Goal: Task Accomplishment & Management: Complete application form

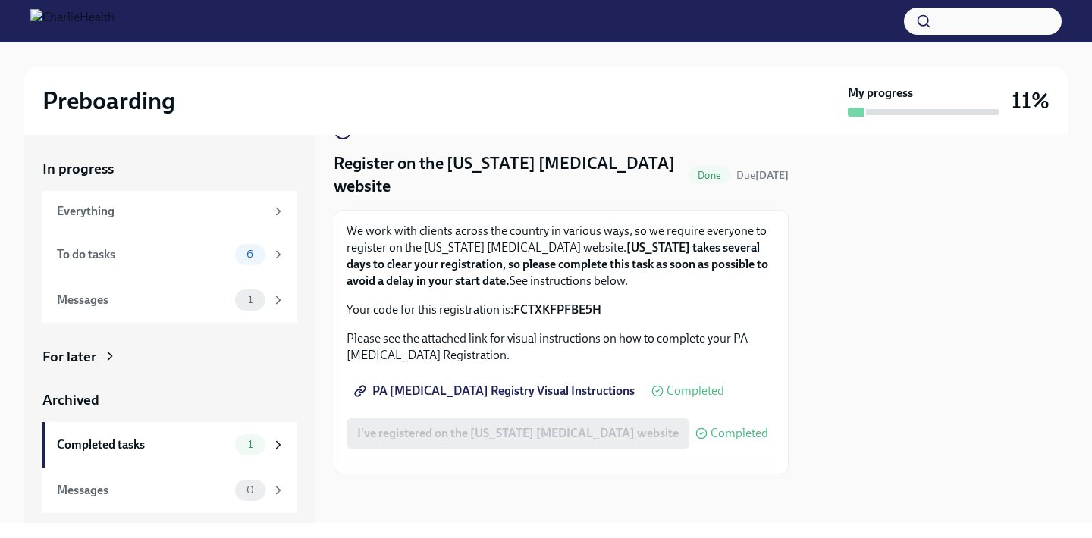
scroll to position [37, 0]
click at [482, 435] on div "I've registered on the [US_STATE] [MEDICAL_DATA] website Completed" at bounding box center [557, 433] width 422 height 30
click at [200, 303] on div "Messages" at bounding box center [143, 300] width 172 height 17
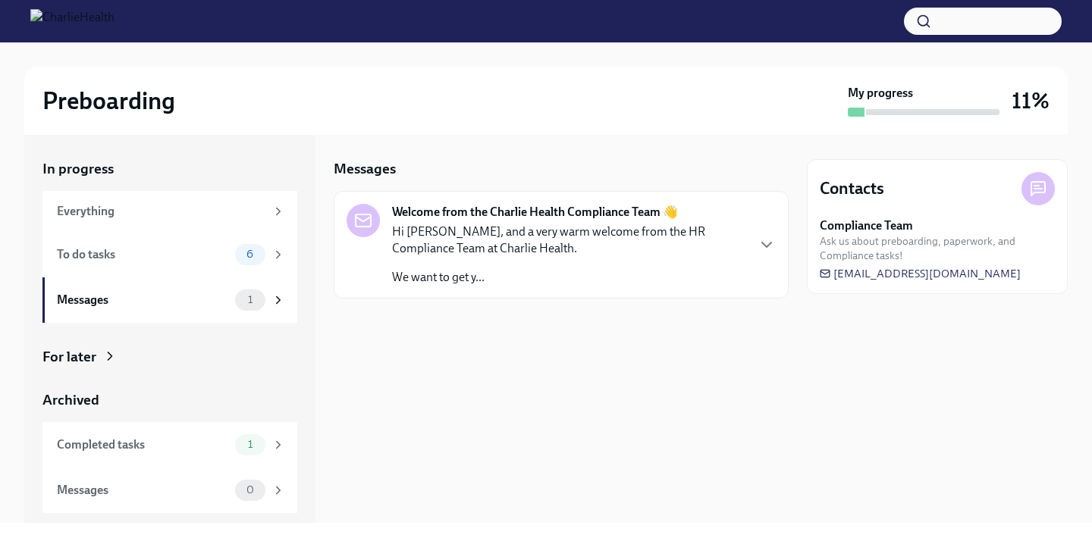
click at [469, 234] on p "Hi [PERSON_NAME], and a very warm welcome from the HR Compliance Team at Charli…" at bounding box center [568, 240] width 353 height 33
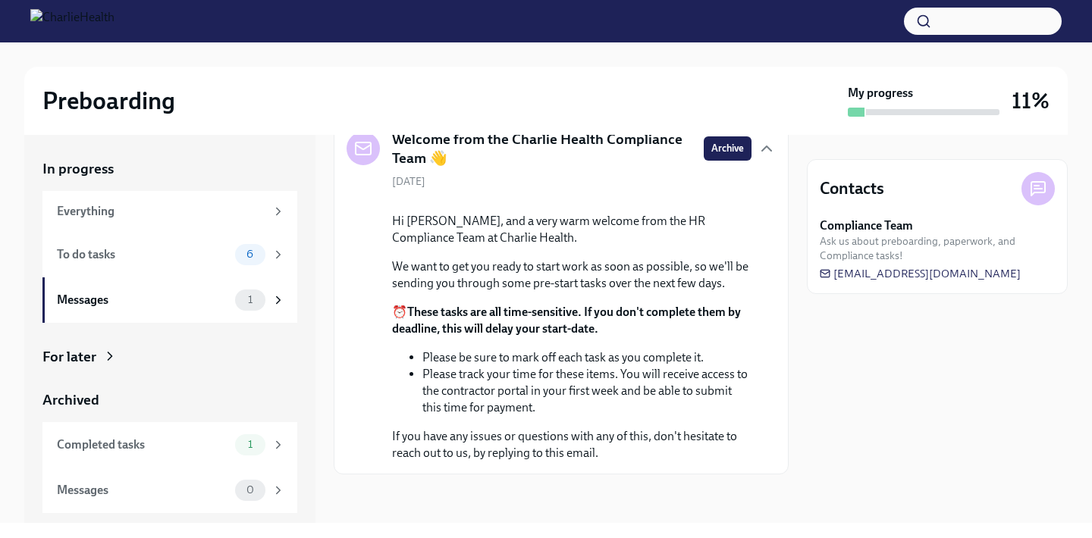
scroll to position [176, 0]
click at [111, 254] on div "To do tasks" at bounding box center [143, 254] width 172 height 17
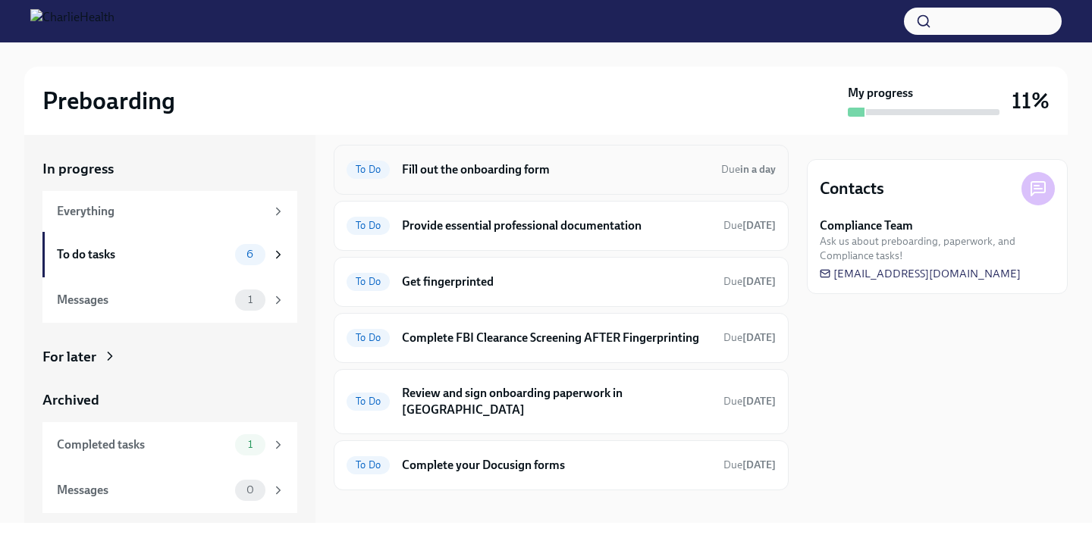
click at [503, 164] on h6 "Fill out the onboarding form" at bounding box center [555, 169] width 307 height 17
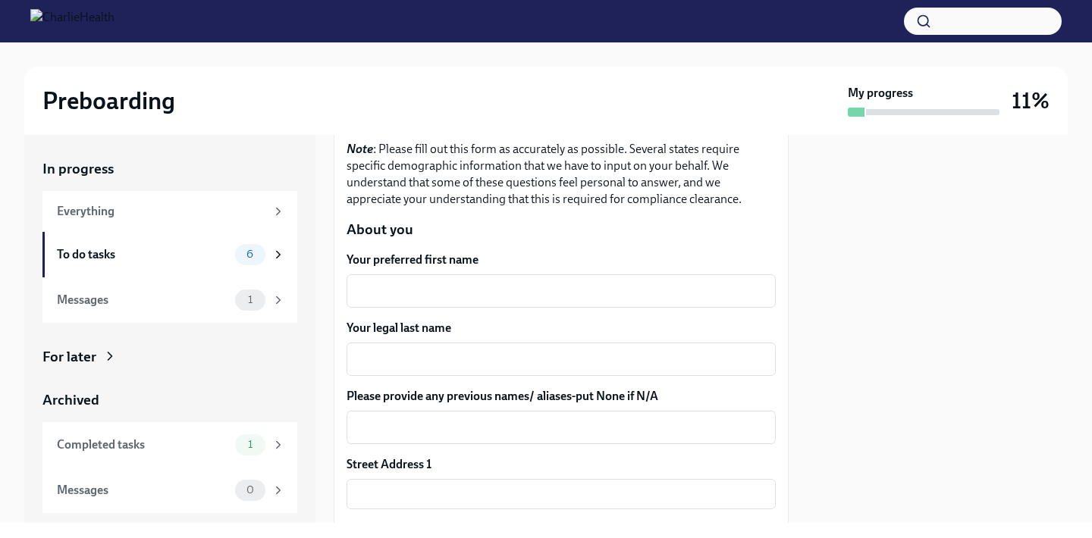
scroll to position [160, 0]
click at [487, 285] on textarea "Your preferred first name" at bounding box center [561, 290] width 411 height 18
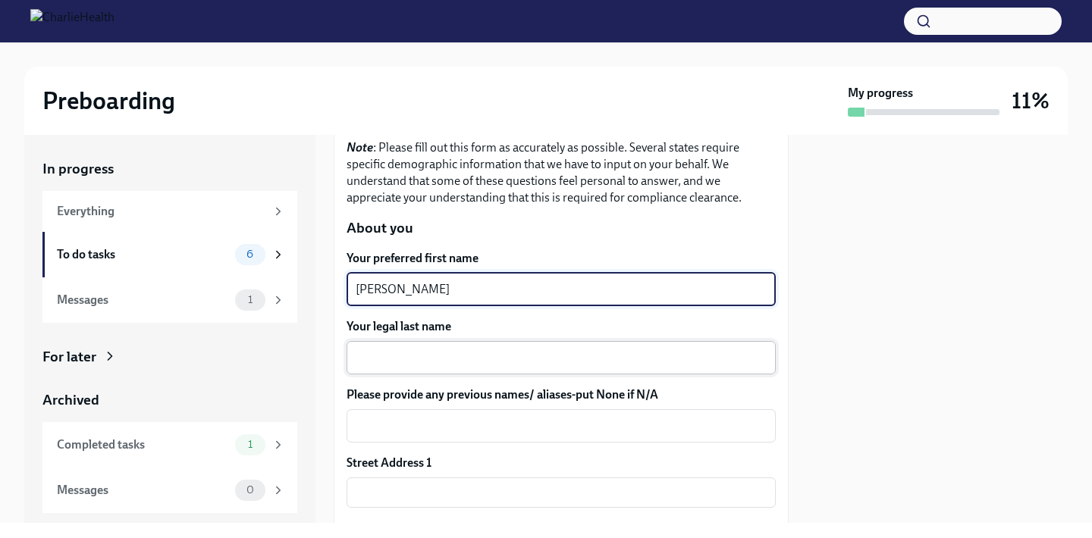
type textarea "[PERSON_NAME]"
click at [503, 371] on div "x ​" at bounding box center [560, 357] width 429 height 33
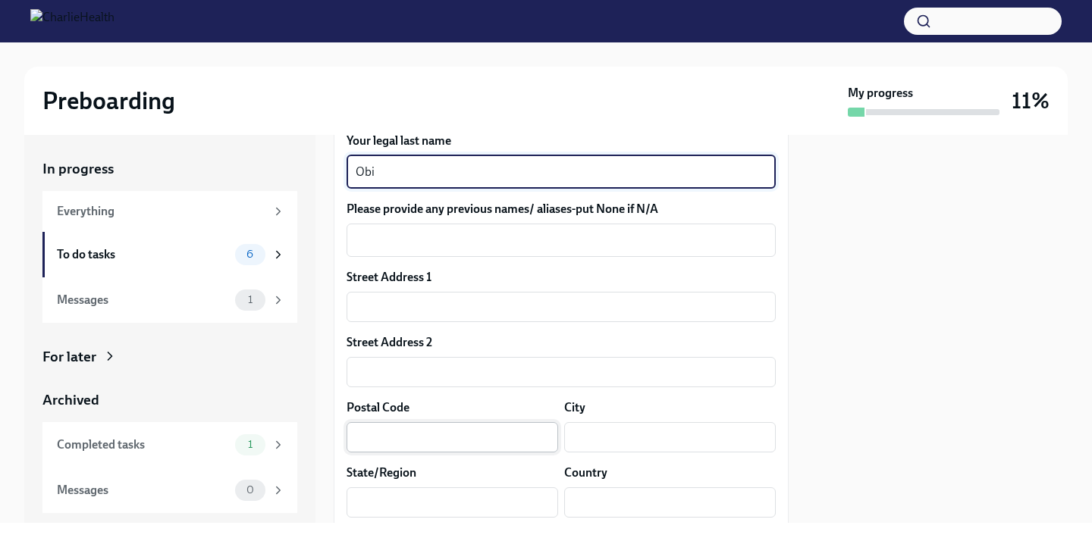
scroll to position [348, 0]
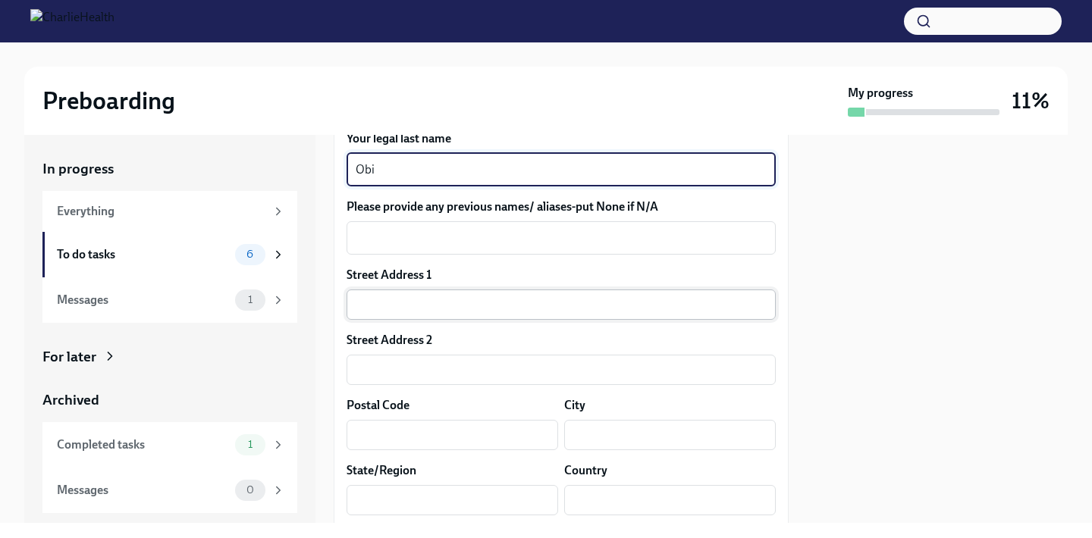
type textarea "Obi"
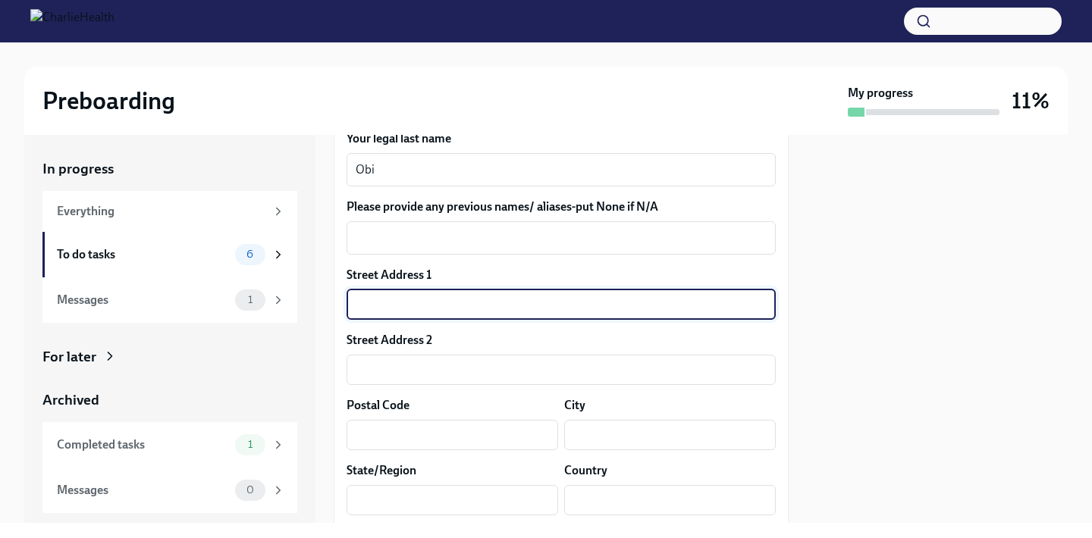
type input "2"
type input "[STREET_ADDRESS]"
type input "21136"
type input "[GEOGRAPHIC_DATA]"
type input "MD"
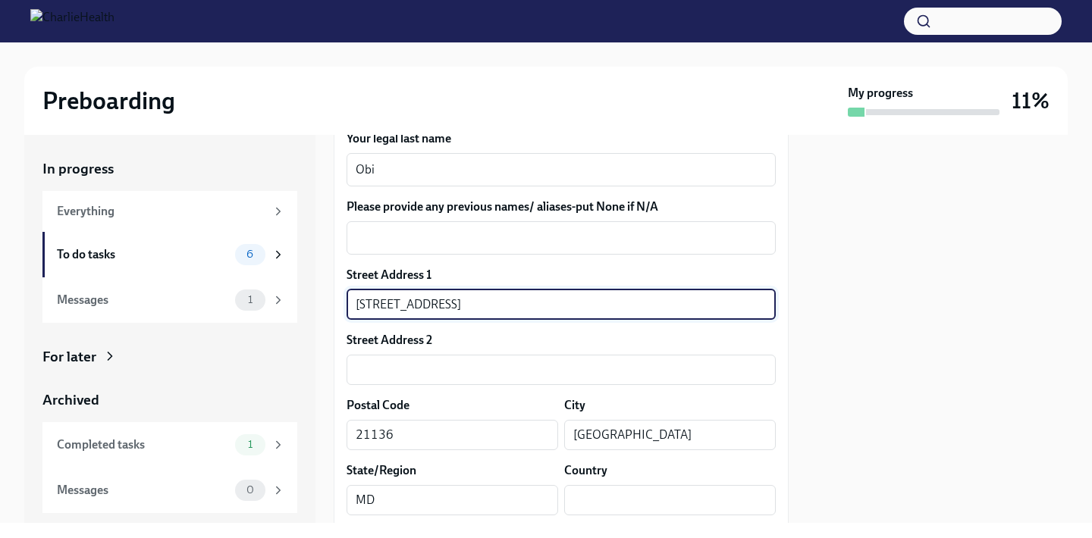
type input "[GEOGRAPHIC_DATA]"
type textarea "MD"
type textarea "[GEOGRAPHIC_DATA]"
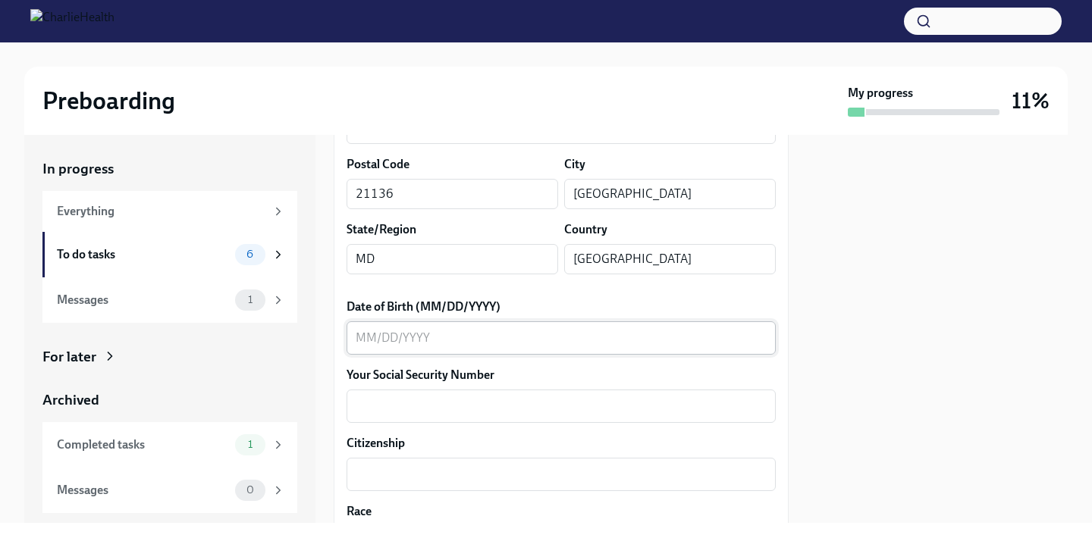
scroll to position [598, 0]
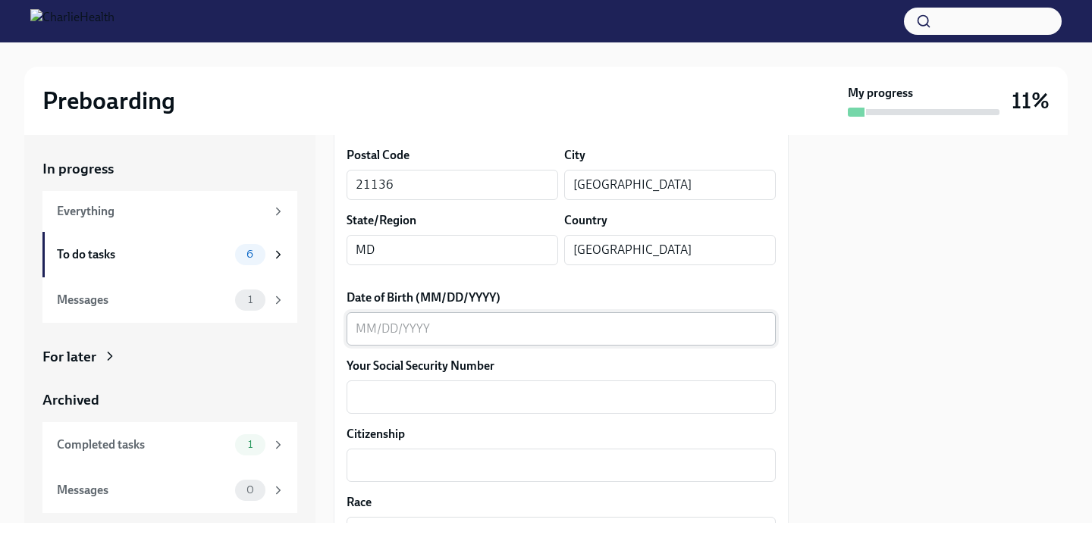
click at [462, 331] on textarea "Date of Birth (MM/DD/YYYY)" at bounding box center [561, 329] width 411 height 18
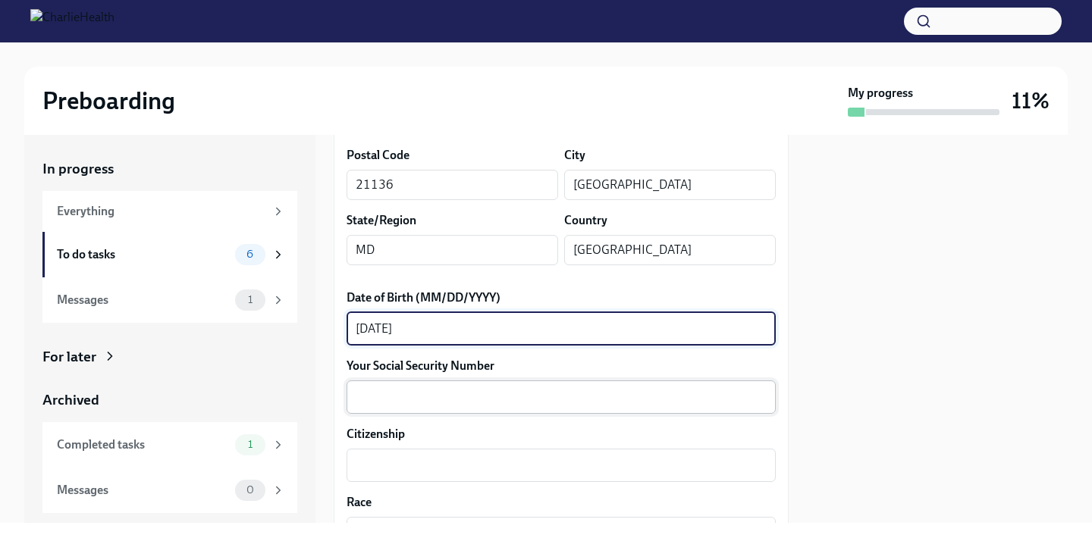
type textarea "[DATE]"
click at [470, 395] on textarea "Your Social Security Number" at bounding box center [561, 397] width 411 height 18
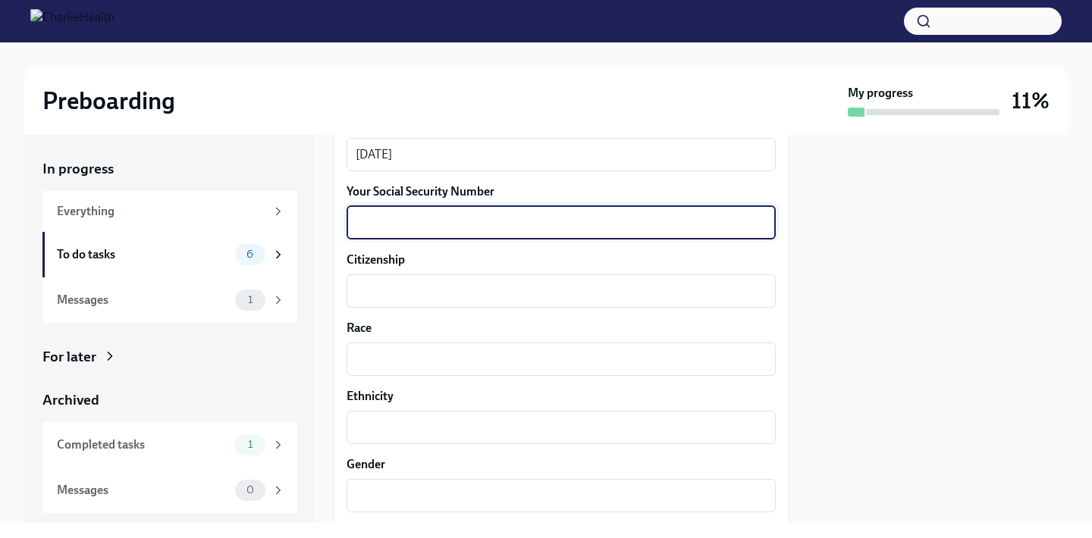
scroll to position [767, 0]
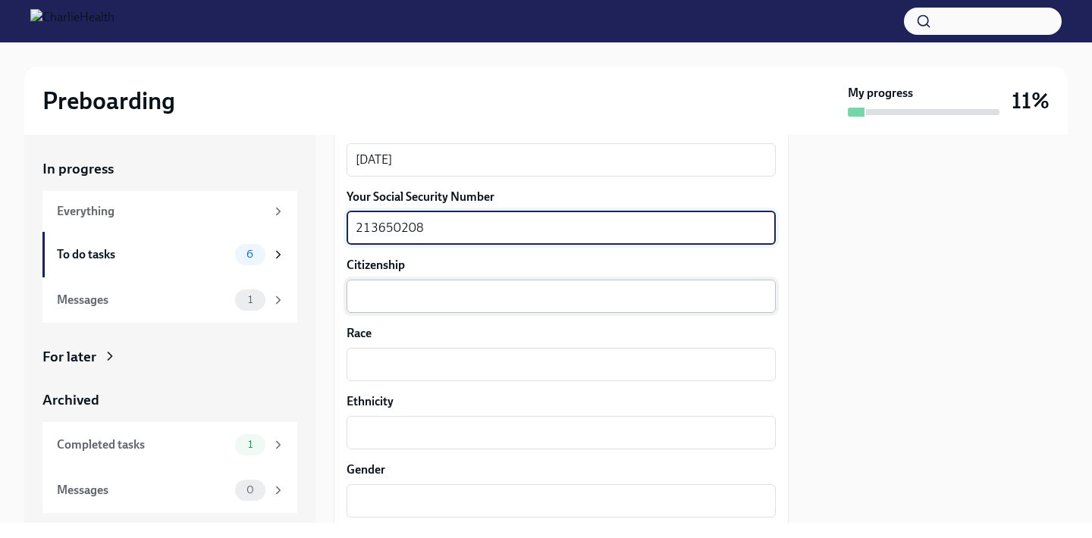
type textarea "213650208"
click at [430, 287] on textarea "Citizenship" at bounding box center [561, 296] width 411 height 18
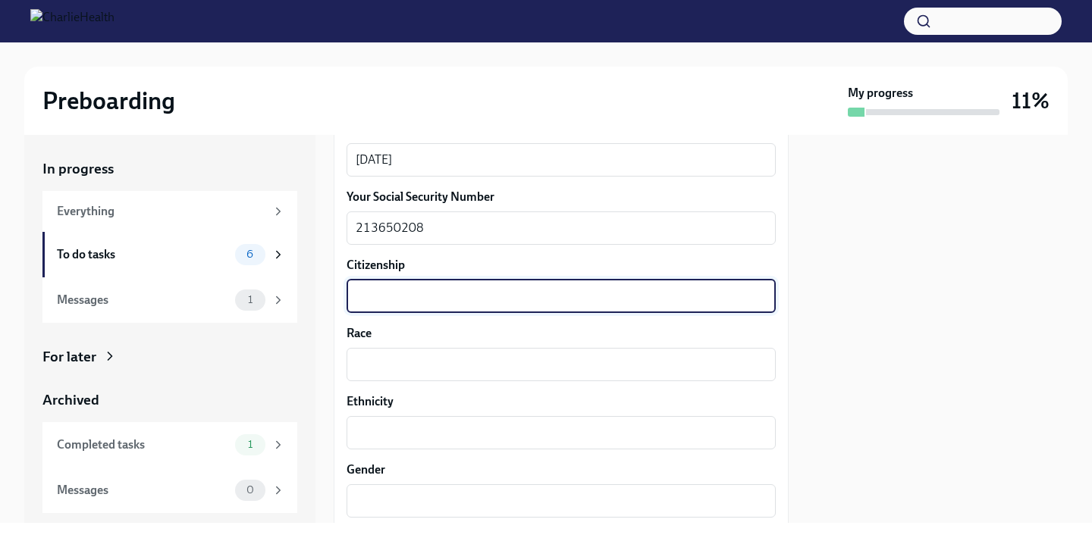
scroll to position [755, 0]
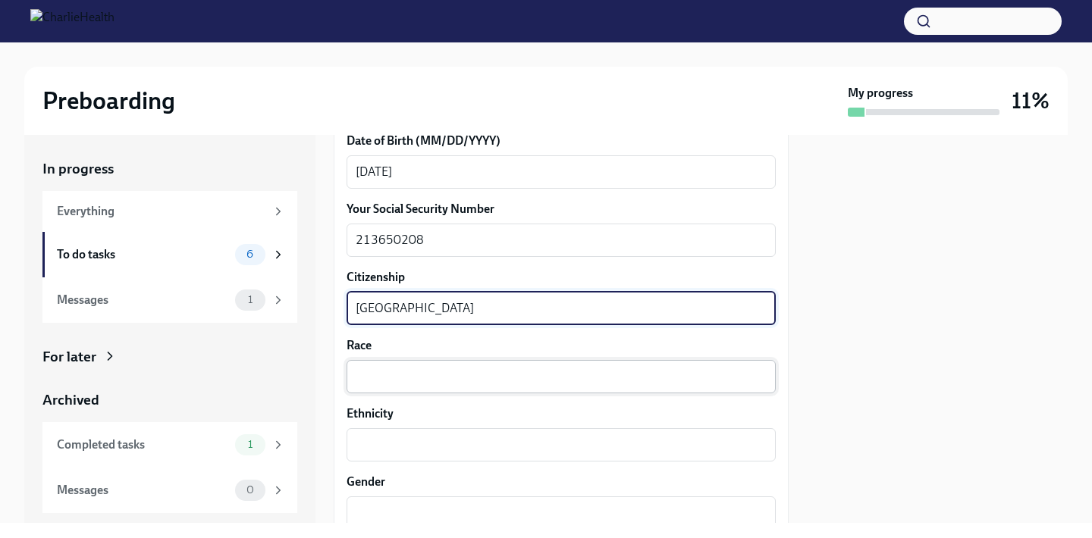
type textarea "[GEOGRAPHIC_DATA]"
click at [419, 381] on textarea "Race" at bounding box center [561, 377] width 411 height 18
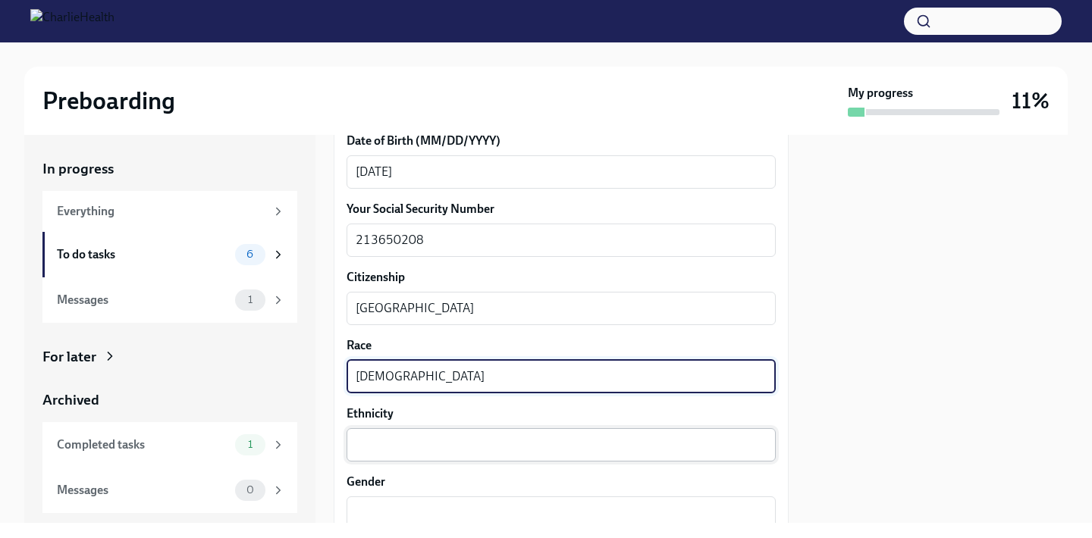
type textarea "[DEMOGRAPHIC_DATA]"
click at [428, 439] on textarea "Ethnicity" at bounding box center [561, 445] width 411 height 18
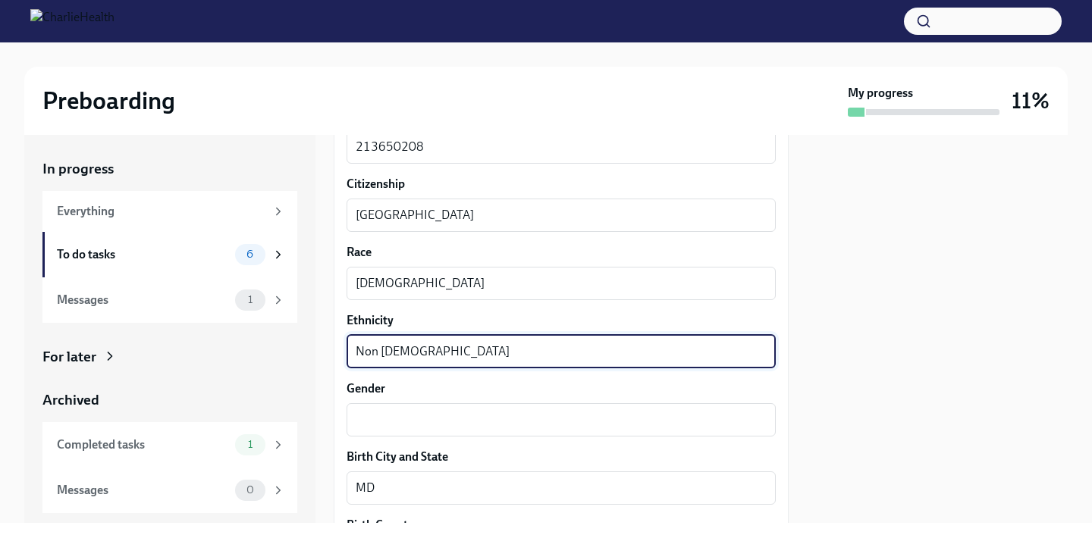
scroll to position [856, 0]
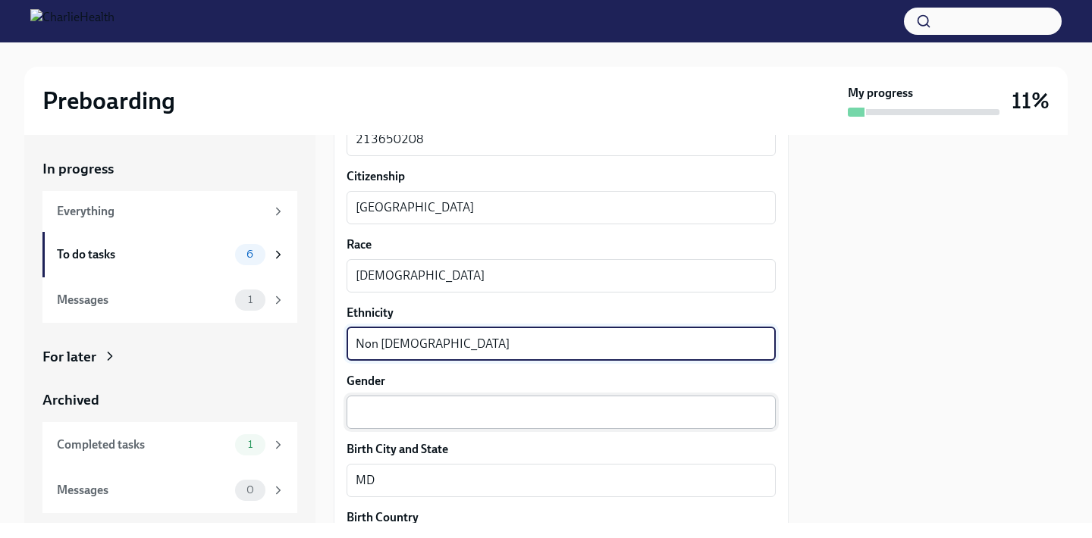
type textarea "Non [DEMOGRAPHIC_DATA]"
click at [494, 404] on textarea "Gender" at bounding box center [561, 412] width 411 height 18
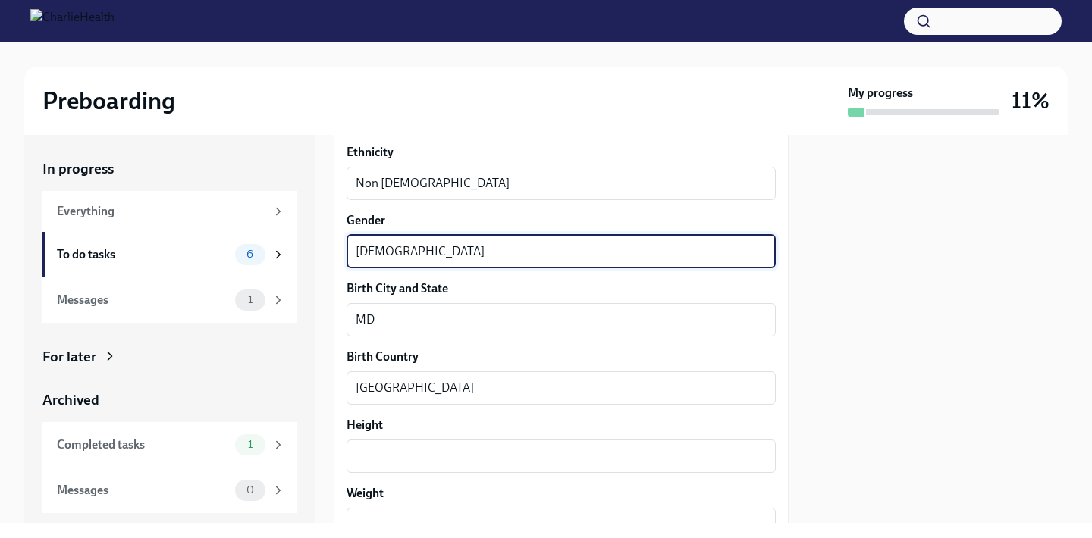
scroll to position [1027, 0]
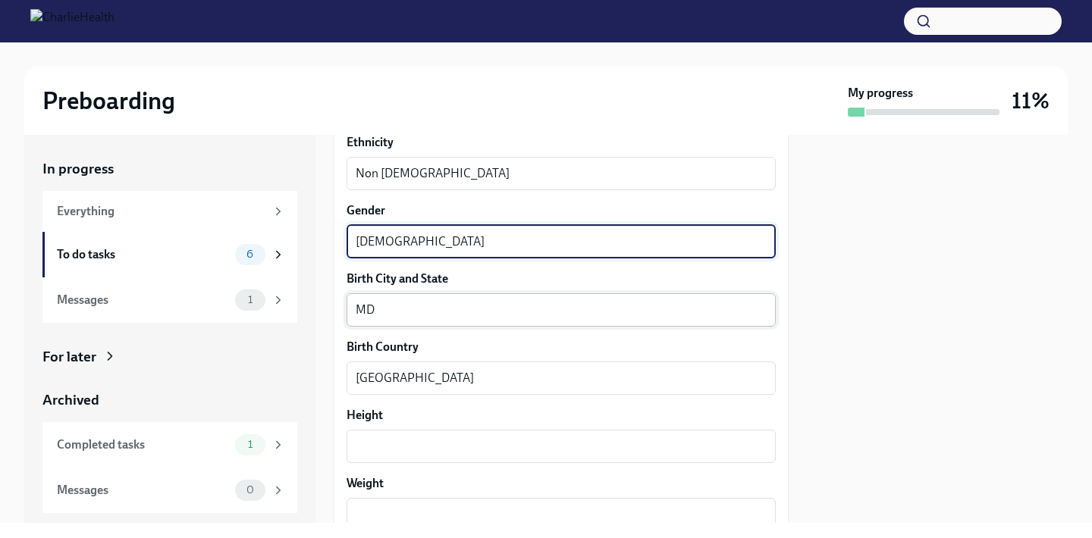
type textarea "[DEMOGRAPHIC_DATA]"
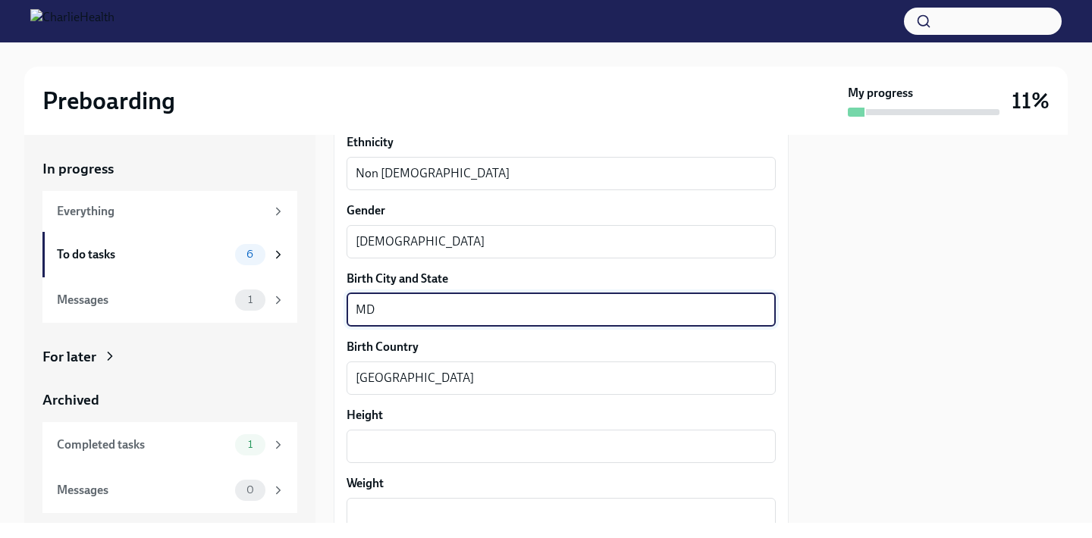
drag, startPoint x: 414, startPoint y: 310, endPoint x: 368, endPoint y: 281, distance: 54.9
click at [368, 281] on div "Birth City and State [US_STATE] x ​" at bounding box center [560, 299] width 429 height 56
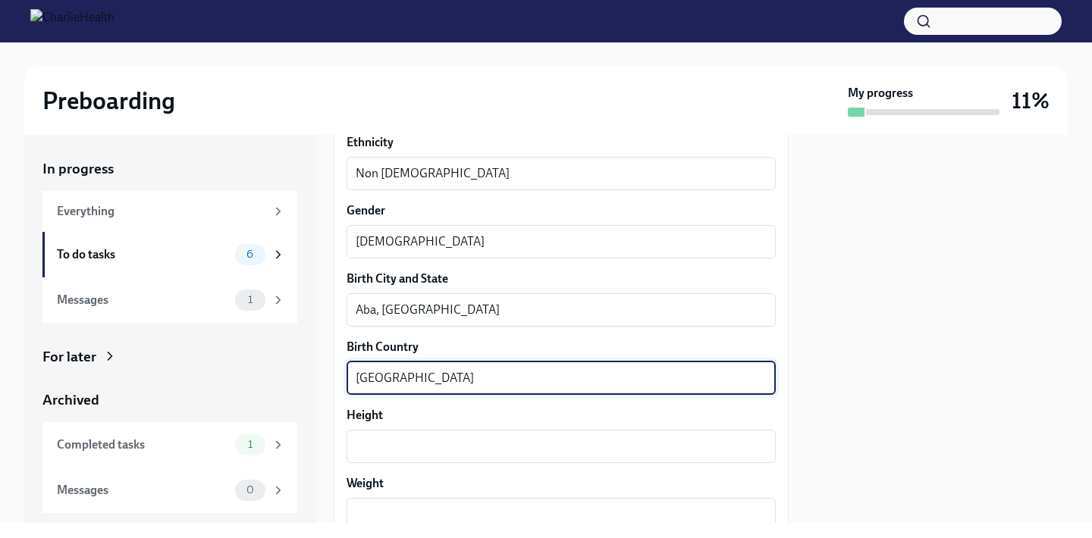
click at [438, 379] on textarea "[GEOGRAPHIC_DATA]" at bounding box center [561, 378] width 411 height 18
click at [457, 306] on textarea "Aba, [GEOGRAPHIC_DATA]" at bounding box center [561, 310] width 411 height 18
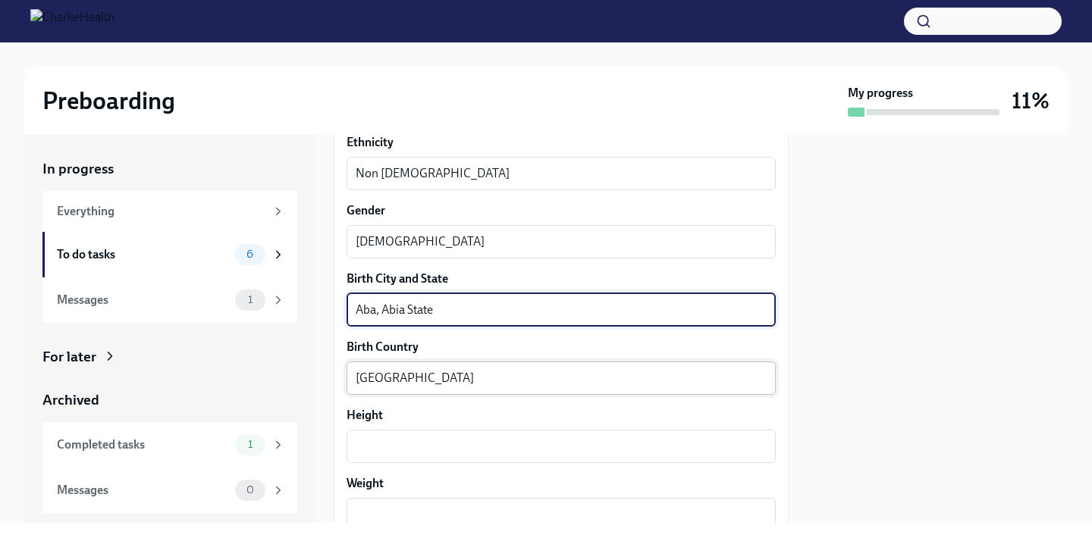
type textarea "Aba, Abia State"
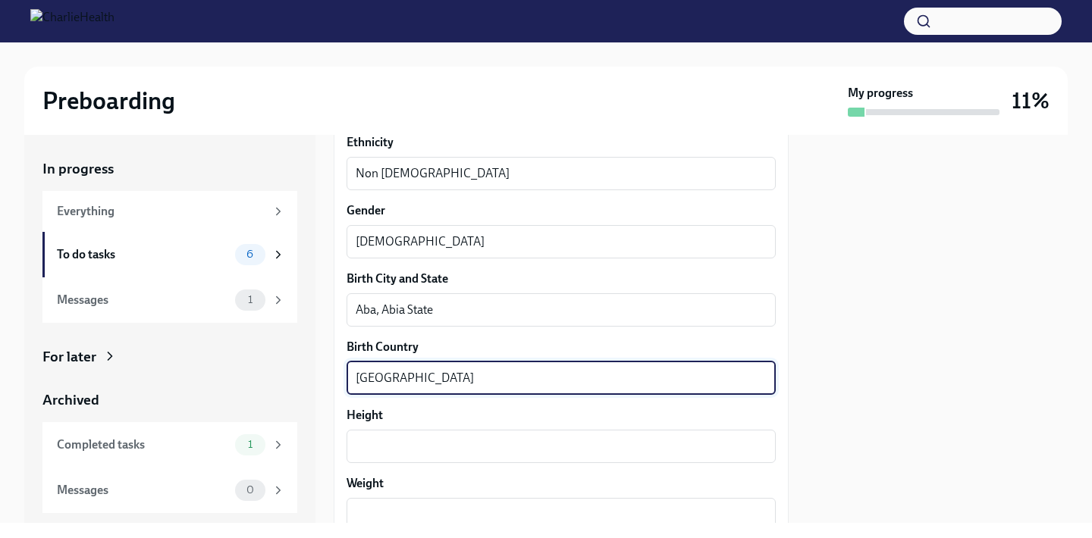
drag, startPoint x: 459, startPoint y: 381, endPoint x: 410, endPoint y: 350, distance: 57.6
click at [410, 351] on div "Birth Country [DEMOGRAPHIC_DATA] x ​" at bounding box center [560, 367] width 429 height 56
type textarea "[GEOGRAPHIC_DATA]"
click at [422, 450] on textarea "Height" at bounding box center [561, 446] width 411 height 18
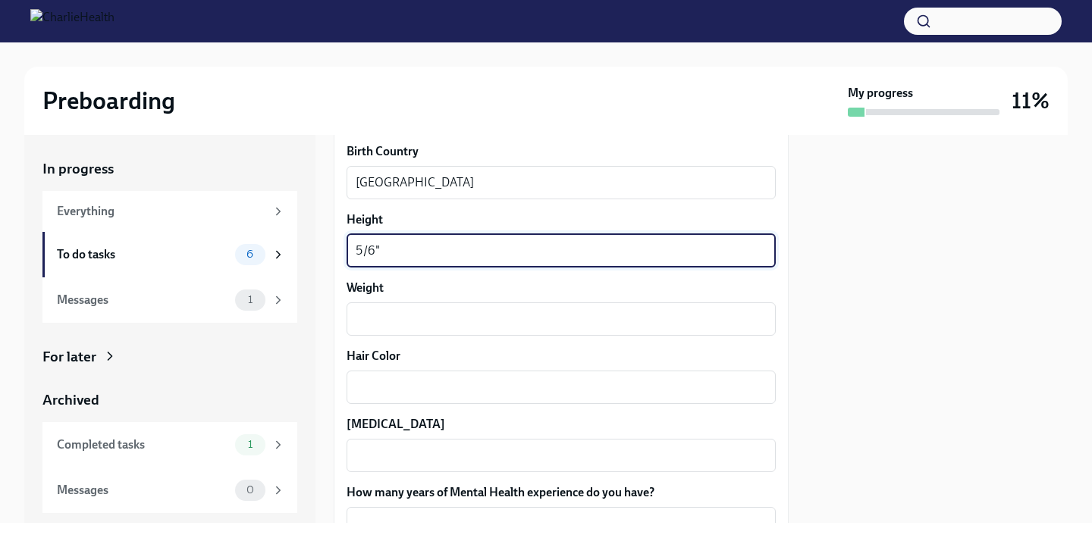
scroll to position [1228, 0]
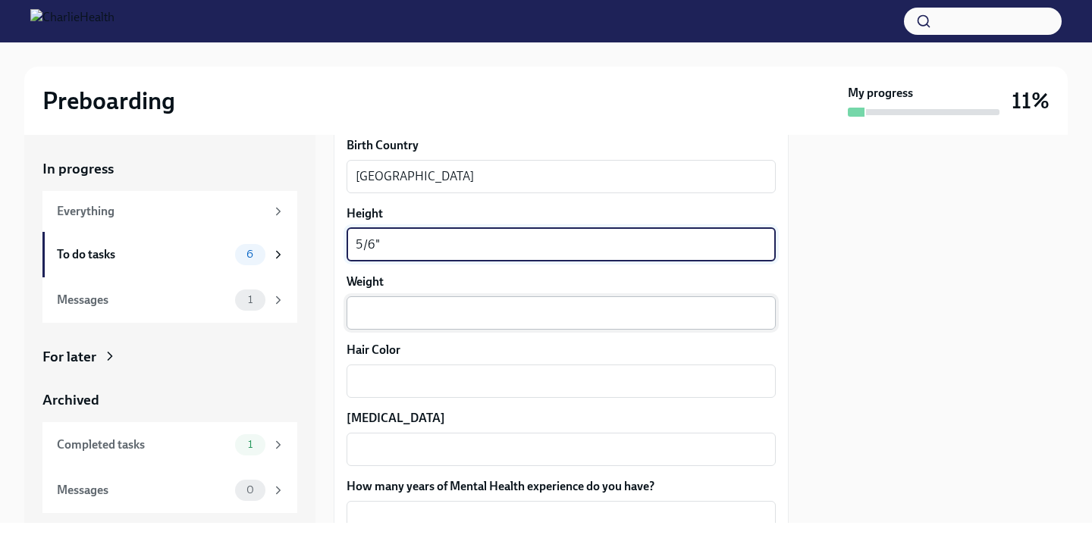
type textarea "5/6""
click at [457, 326] on div "x ​" at bounding box center [560, 312] width 429 height 33
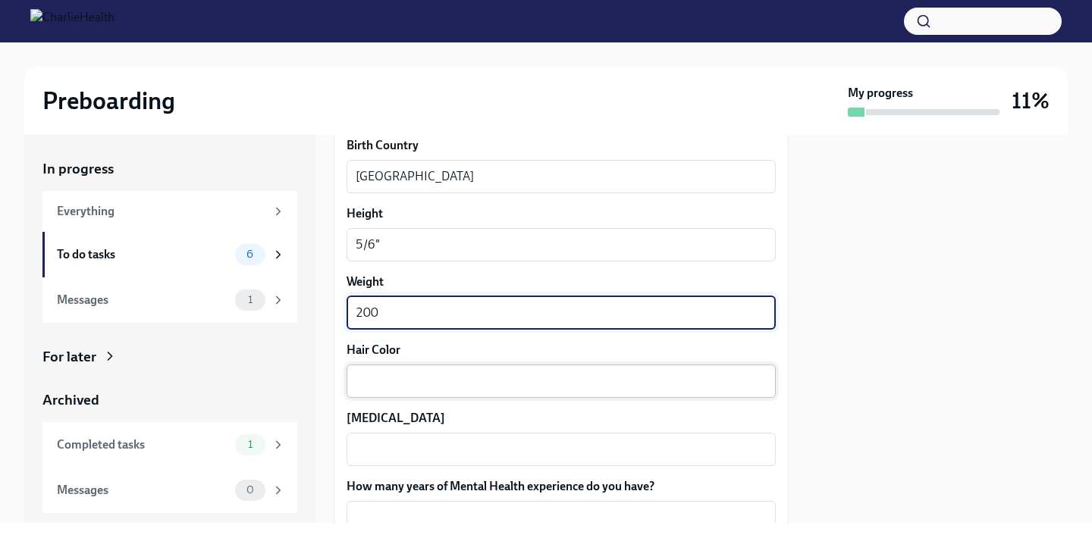
type textarea "200"
click at [440, 388] on textarea "Hair Color" at bounding box center [561, 381] width 411 height 18
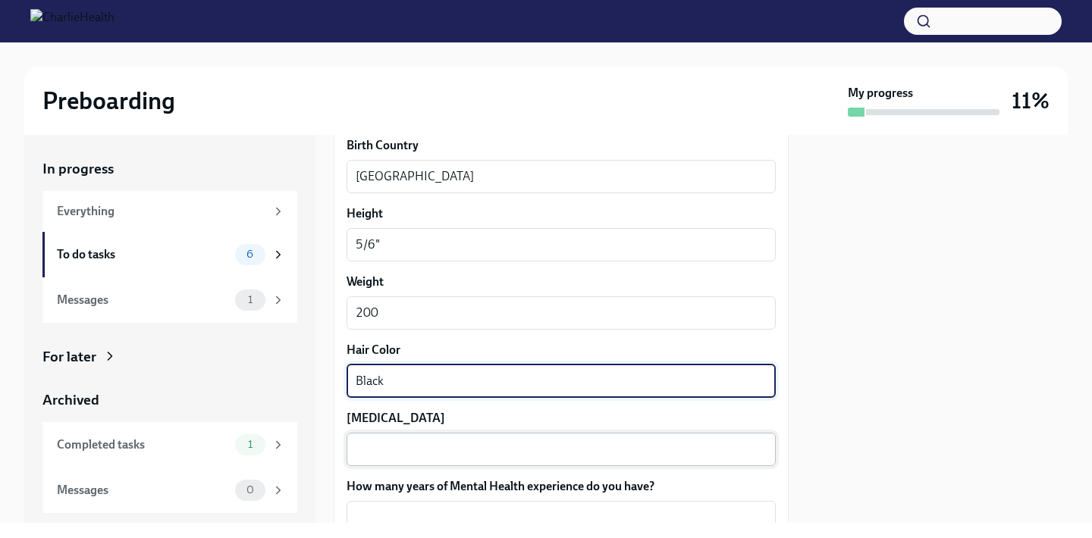
type textarea "Black"
click at [445, 464] on div "x ​" at bounding box center [560, 449] width 429 height 33
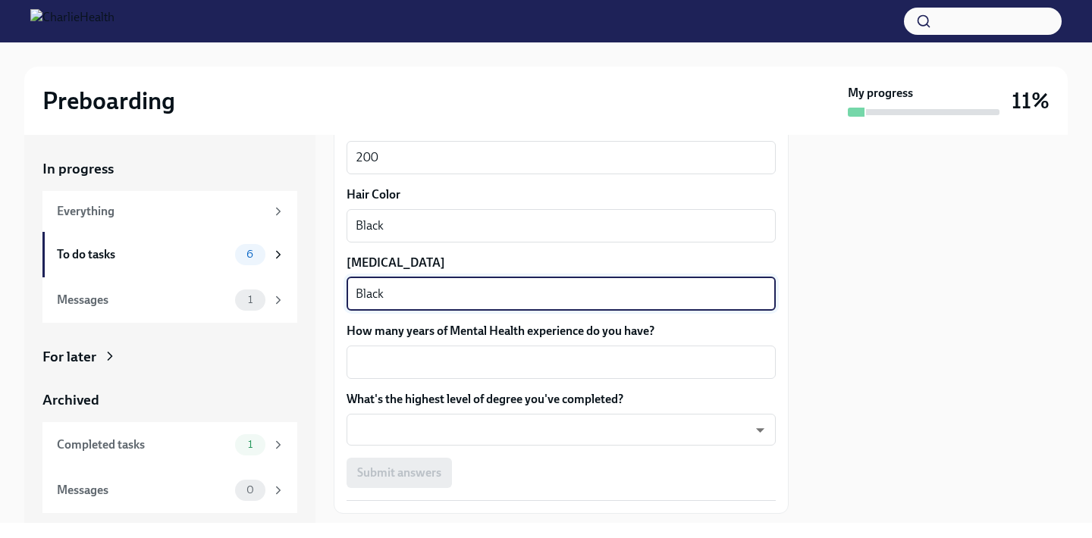
scroll to position [1387, 0]
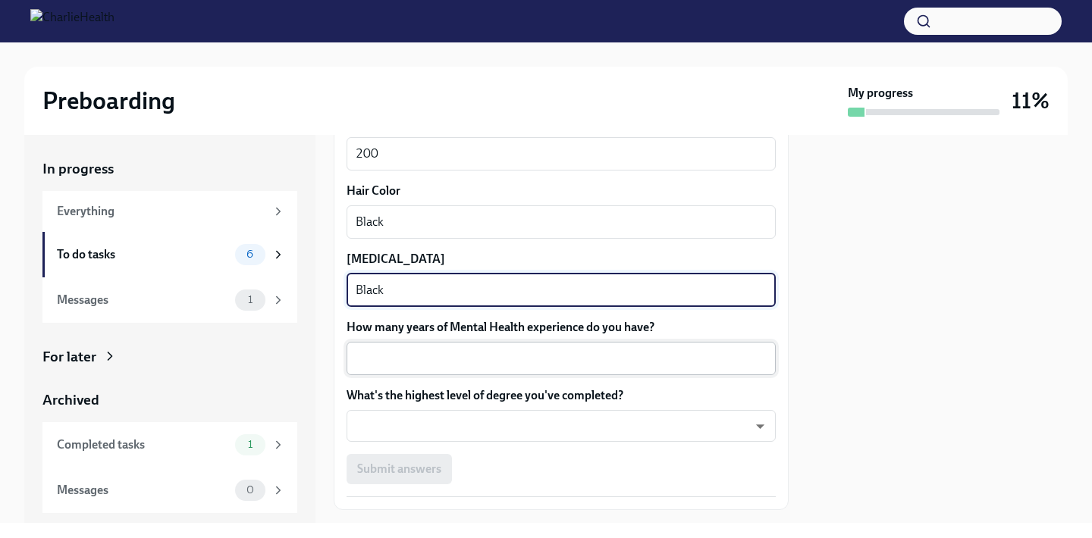
type textarea "Black"
click at [447, 368] on div "x ​" at bounding box center [560, 358] width 429 height 33
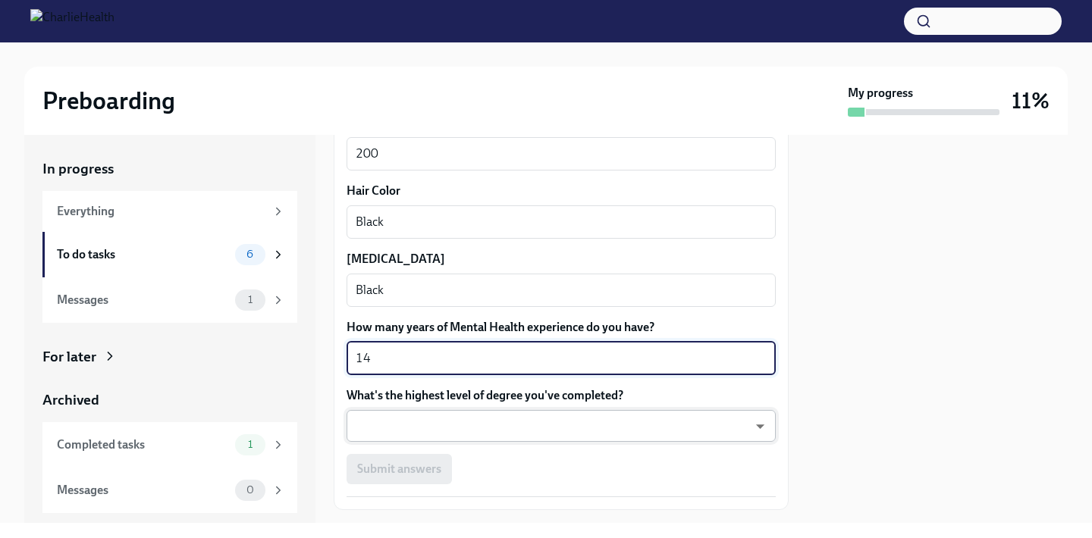
type textarea "14"
click at [456, 429] on body "Preboarding My progress 11% In progress Everything To do tasks 6 Messages 1 For…" at bounding box center [546, 269] width 1092 height 538
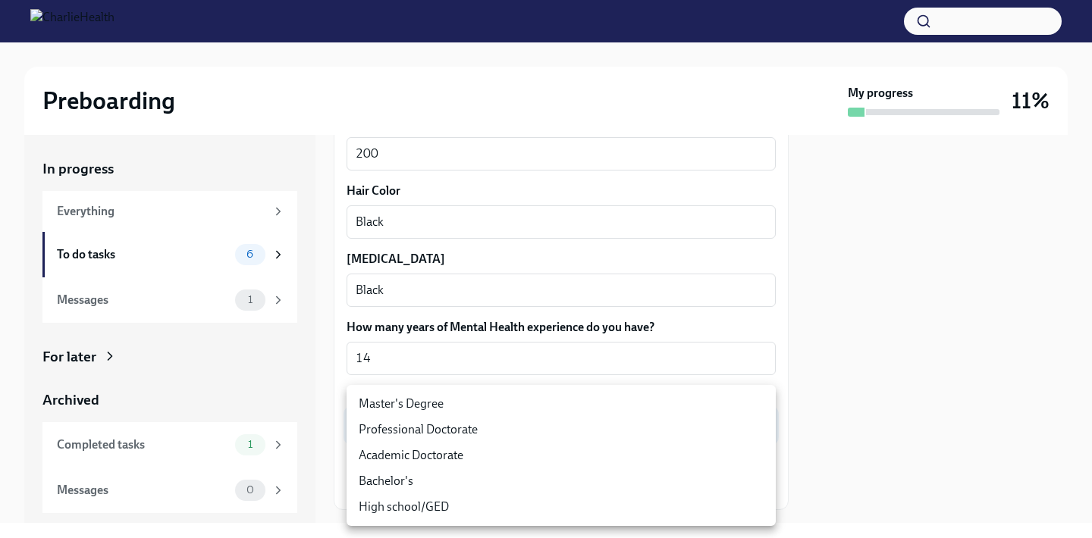
click at [463, 483] on li "Bachelor's" at bounding box center [560, 482] width 429 height 26
type input "oQxEXK86X"
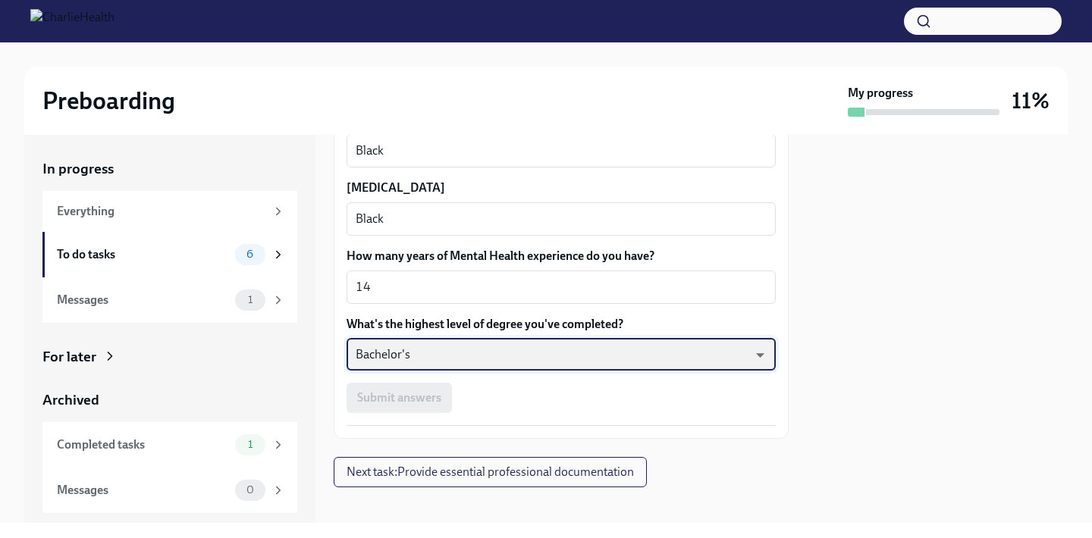
scroll to position [1460, 0]
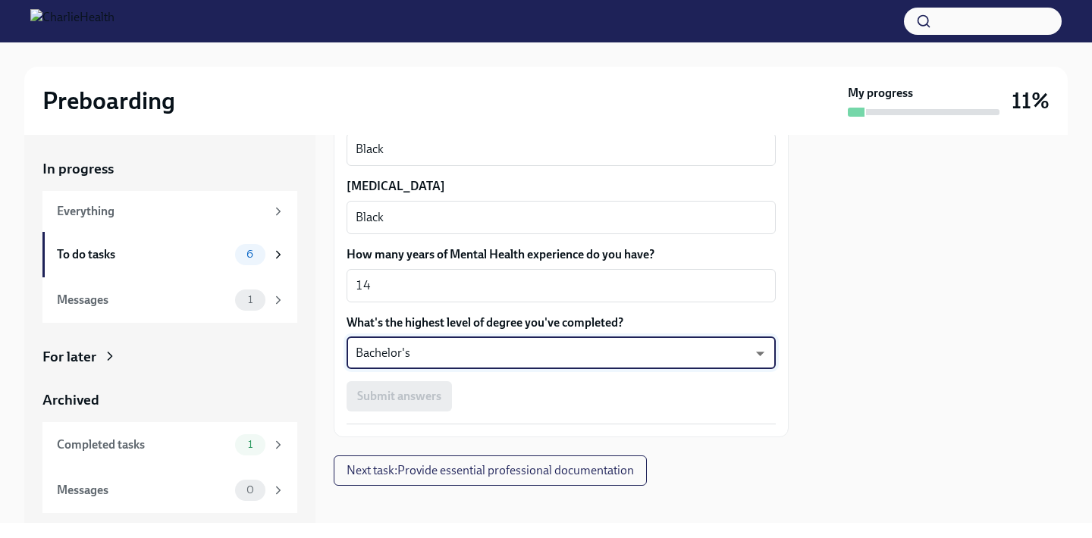
click at [464, 405] on div "Submit answers" at bounding box center [560, 396] width 429 height 30
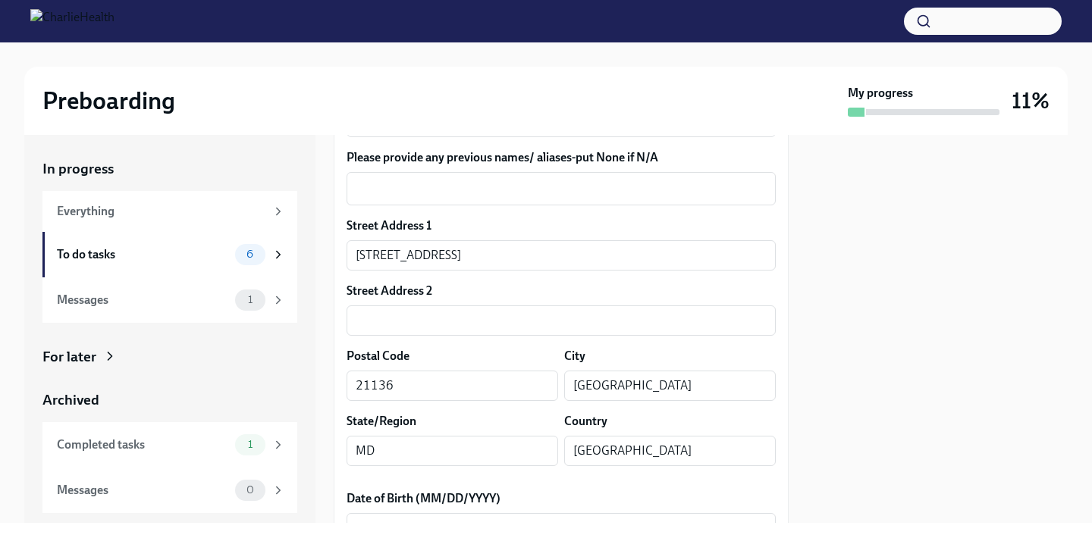
scroll to position [386, 0]
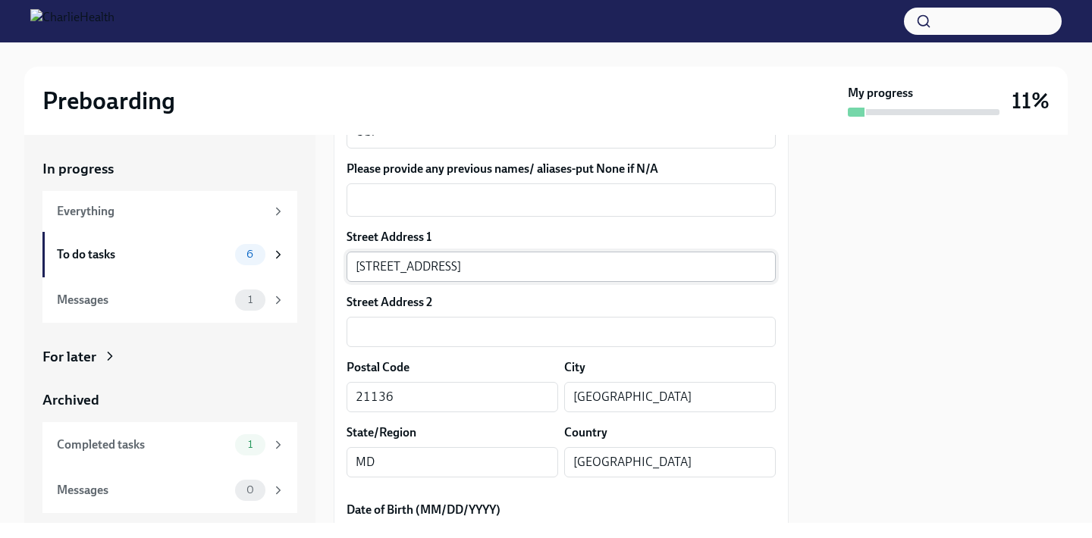
click at [477, 263] on input "[STREET_ADDRESS]" at bounding box center [560, 267] width 429 height 30
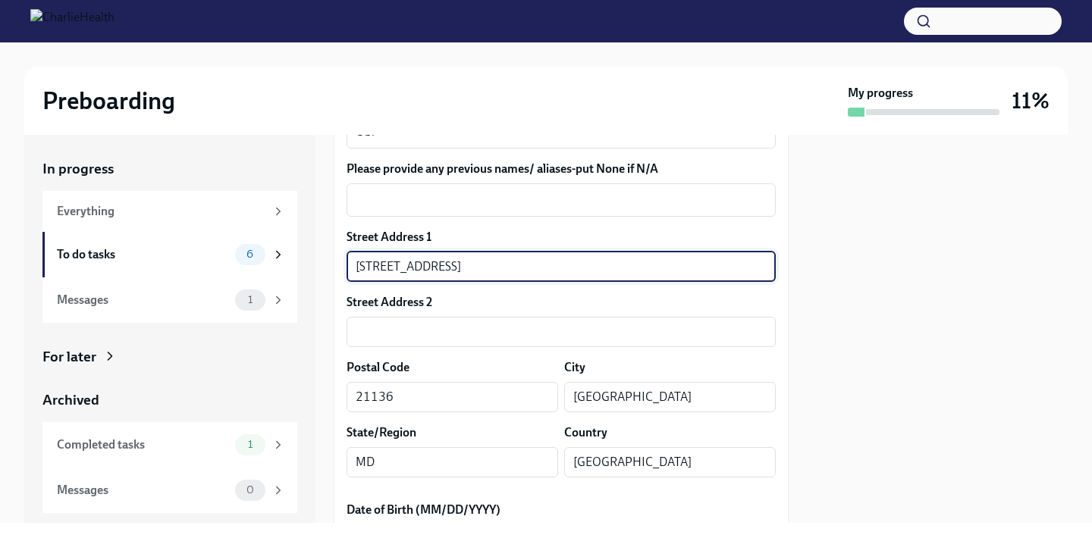
type input "[STREET_ADDRESS]"
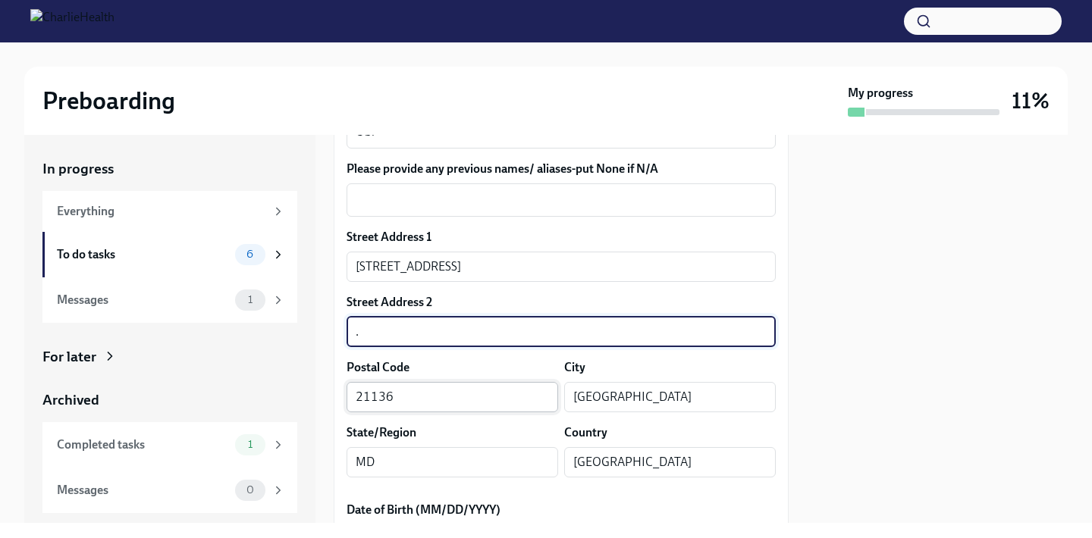
type input "."
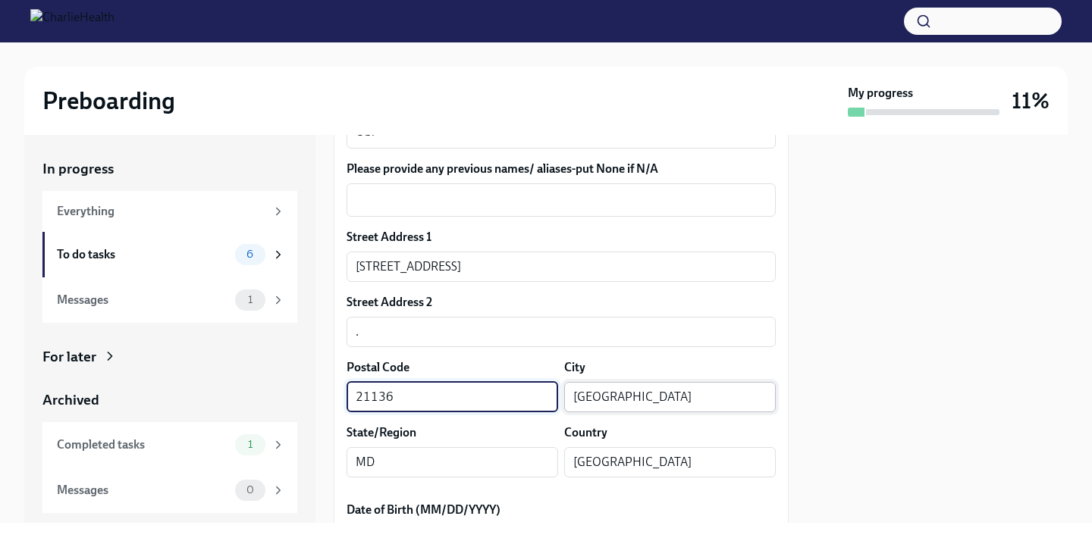
type input "21136"
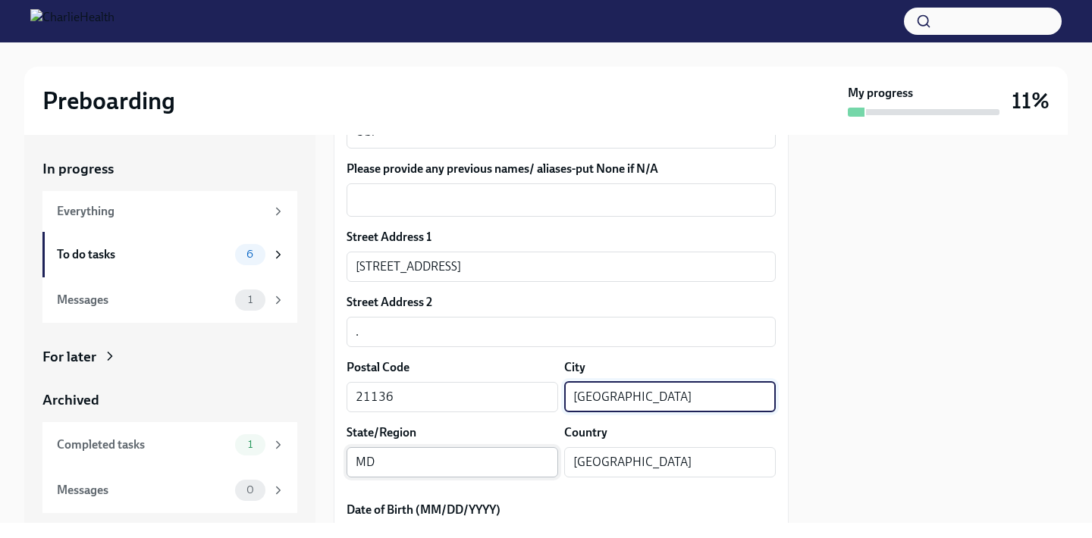
type input "[GEOGRAPHIC_DATA]"
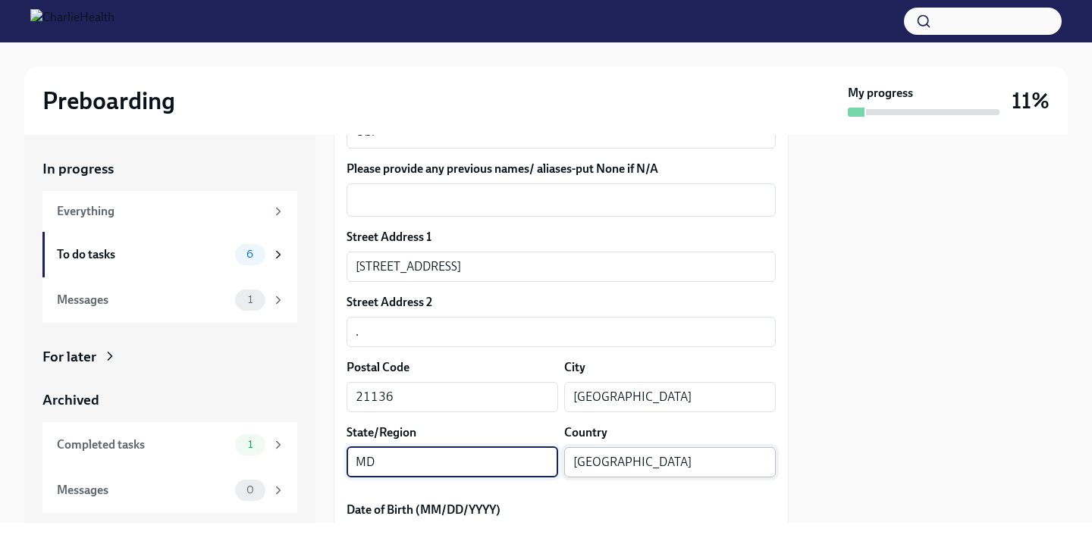
type input "MD"
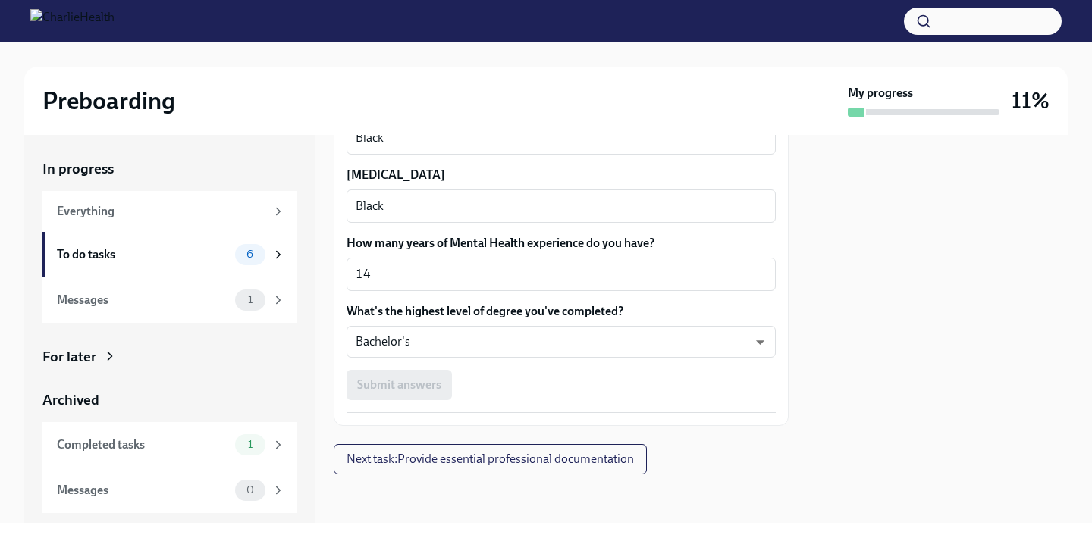
scroll to position [1471, 0]
type input "[GEOGRAPHIC_DATA]"
click at [434, 384] on div "Submit answers" at bounding box center [560, 386] width 429 height 30
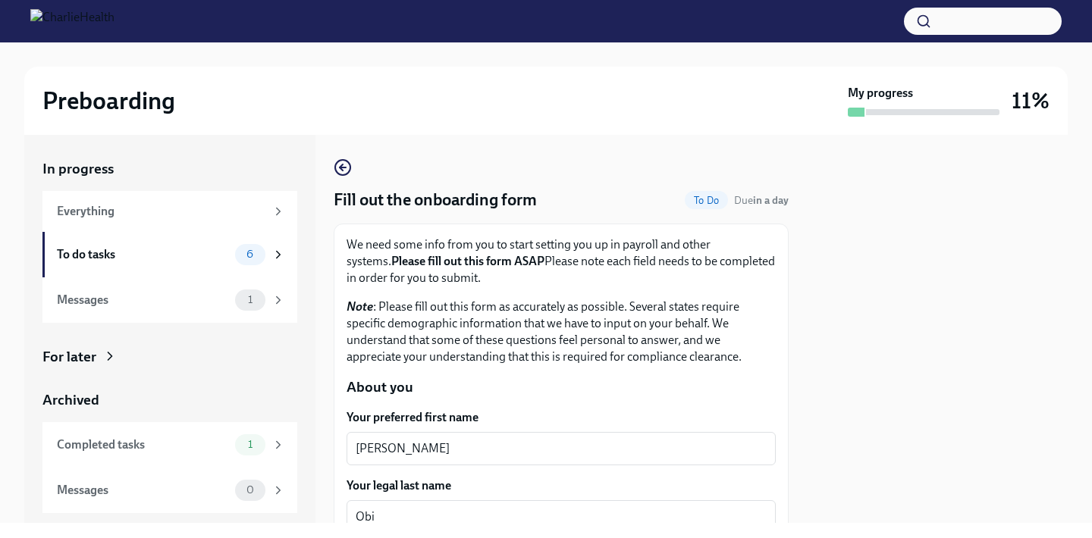
scroll to position [0, 0]
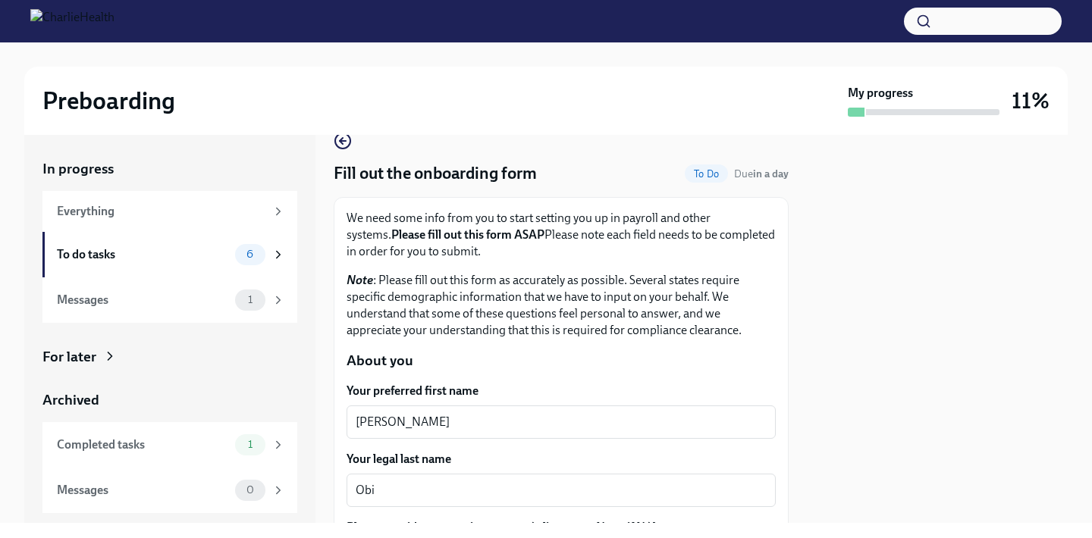
click at [476, 326] on p "Note : Please fill out this form as accurately as possible. Several states requ…" at bounding box center [560, 305] width 429 height 67
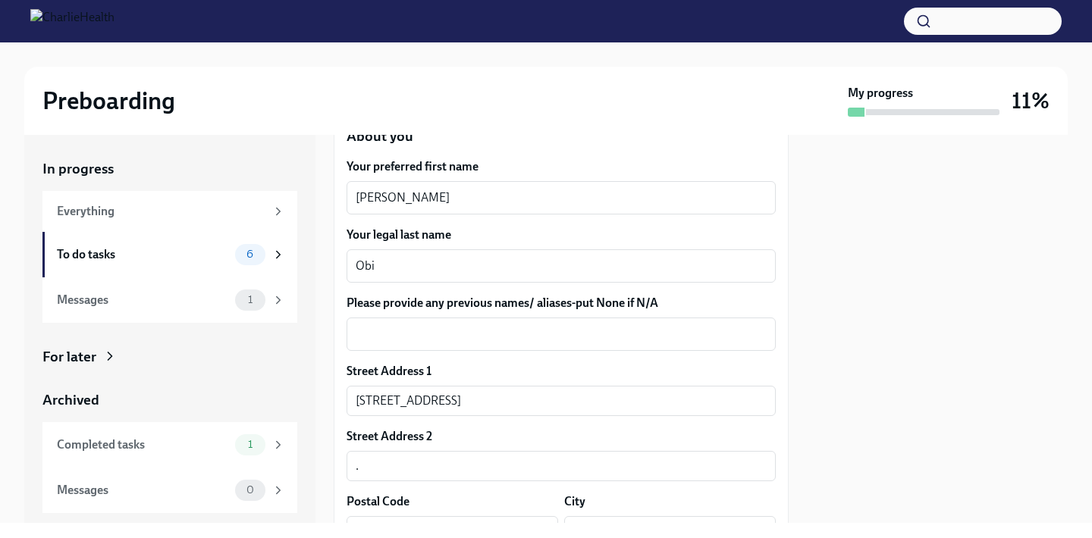
scroll to position [260, 0]
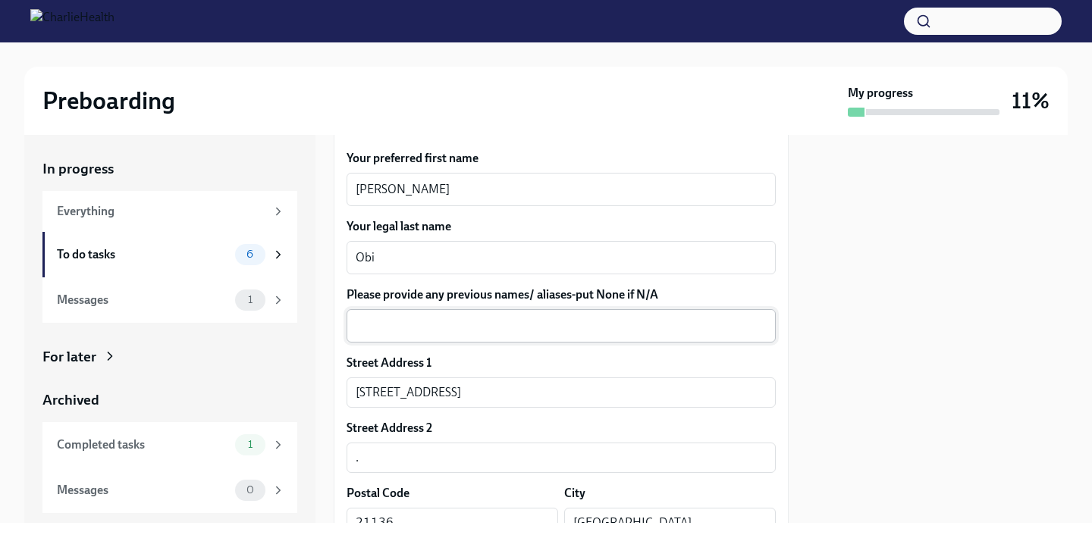
click at [476, 326] on textarea "Please provide any previous names/ aliases-put None if N/A" at bounding box center [561, 326] width 411 height 18
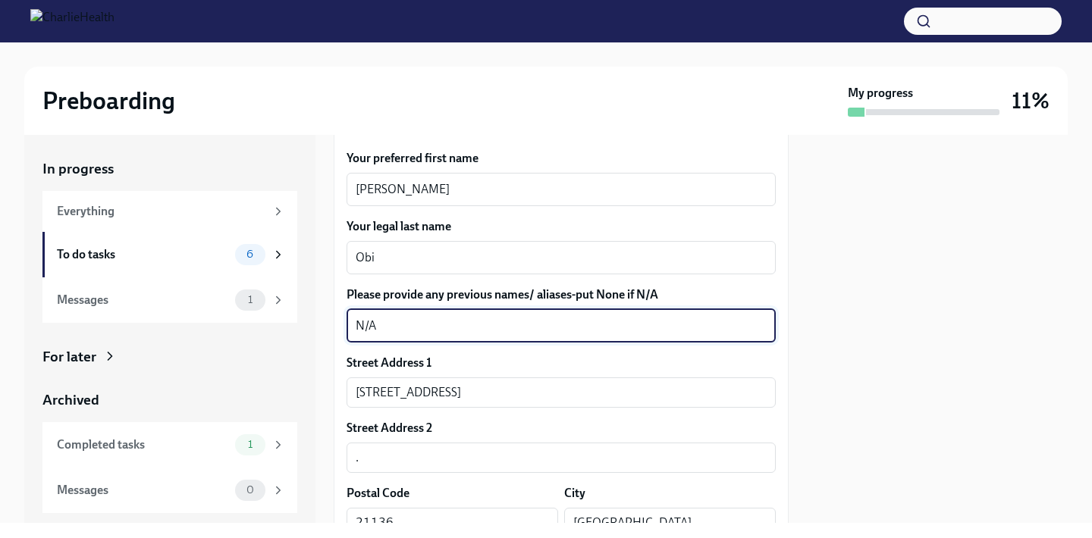
type textarea "N/A"
click at [632, 374] on div "Street Address [STREET_ADDRESS] ​" at bounding box center [560, 381] width 429 height 53
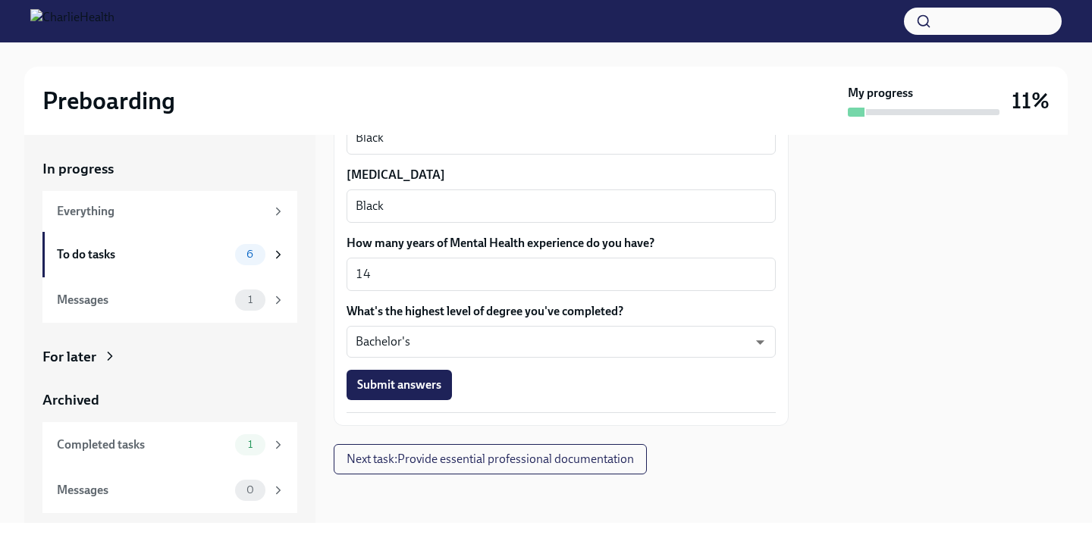
scroll to position [1471, 0]
click at [438, 377] on button "Submit answers" at bounding box center [398, 386] width 105 height 30
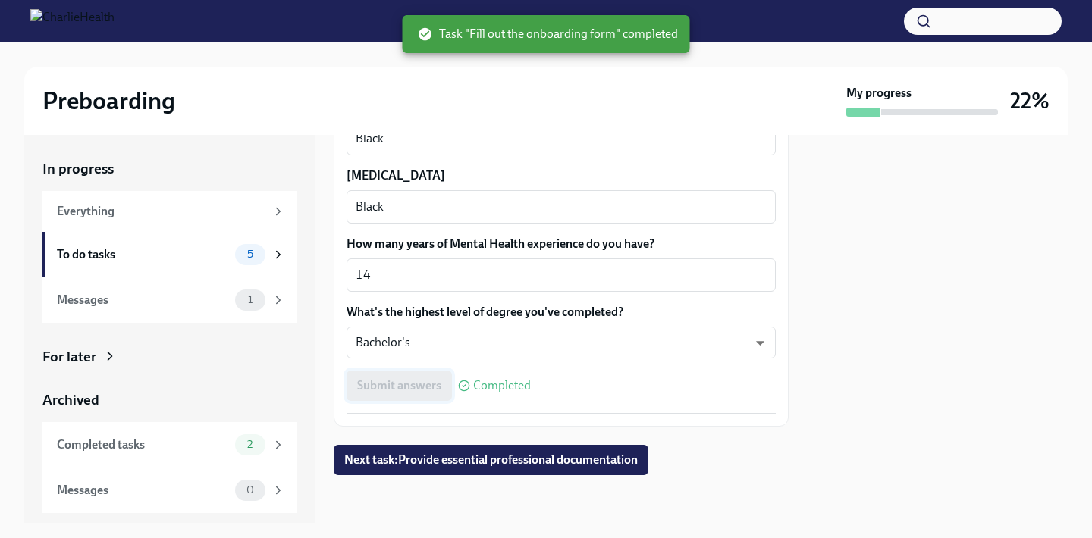
scroll to position [0, 0]
click at [149, 444] on div "Completed tasks" at bounding box center [143, 445] width 172 height 17
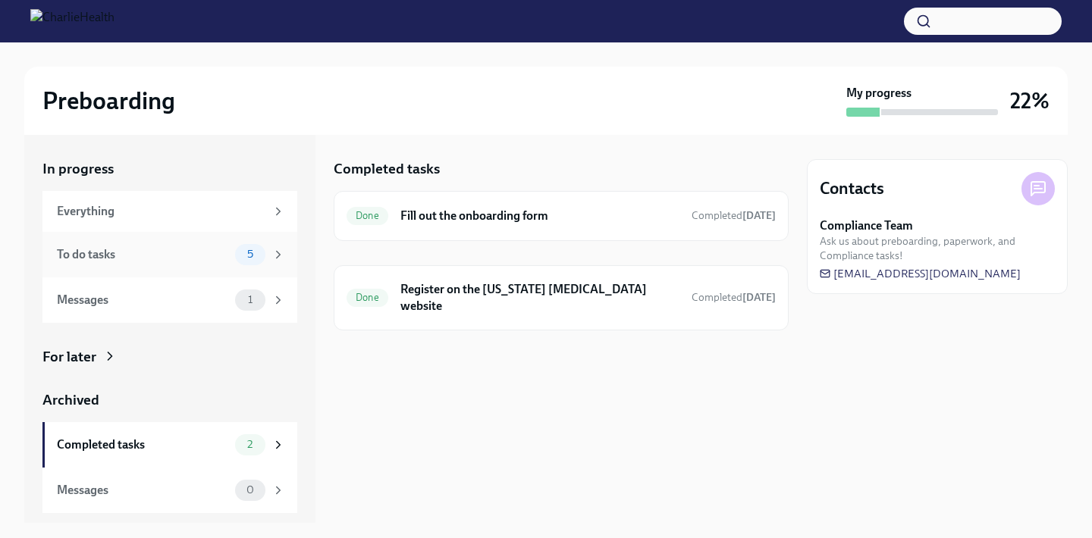
click at [206, 244] on div "To do tasks 5" at bounding box center [171, 254] width 228 height 21
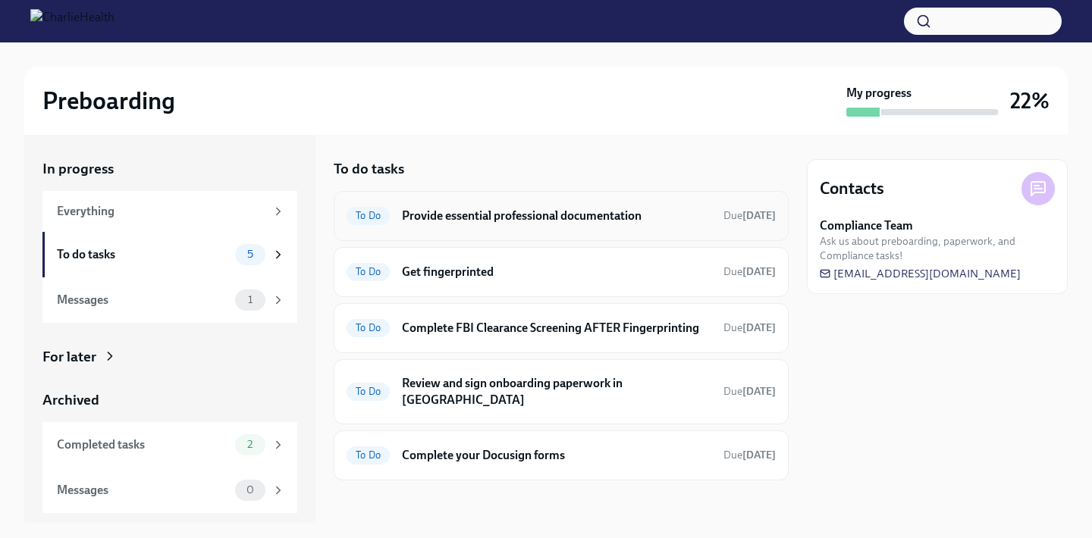
click at [483, 214] on h6 "Provide essential professional documentation" at bounding box center [556, 216] width 309 height 17
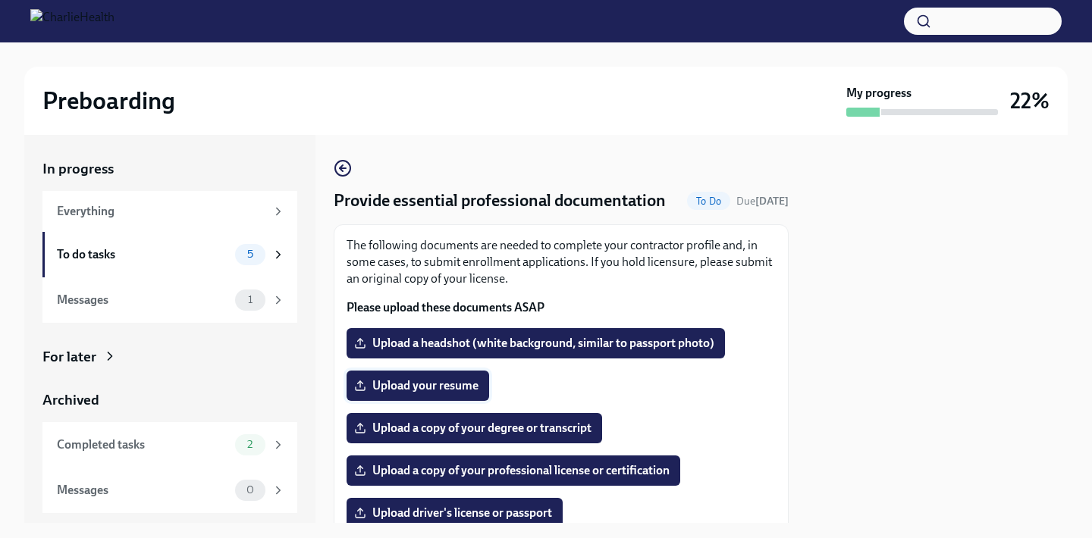
click at [462, 384] on span "Upload your resume" at bounding box center [417, 385] width 121 height 15
click at [0, 0] on input "Upload your resume" at bounding box center [0, 0] width 0 height 0
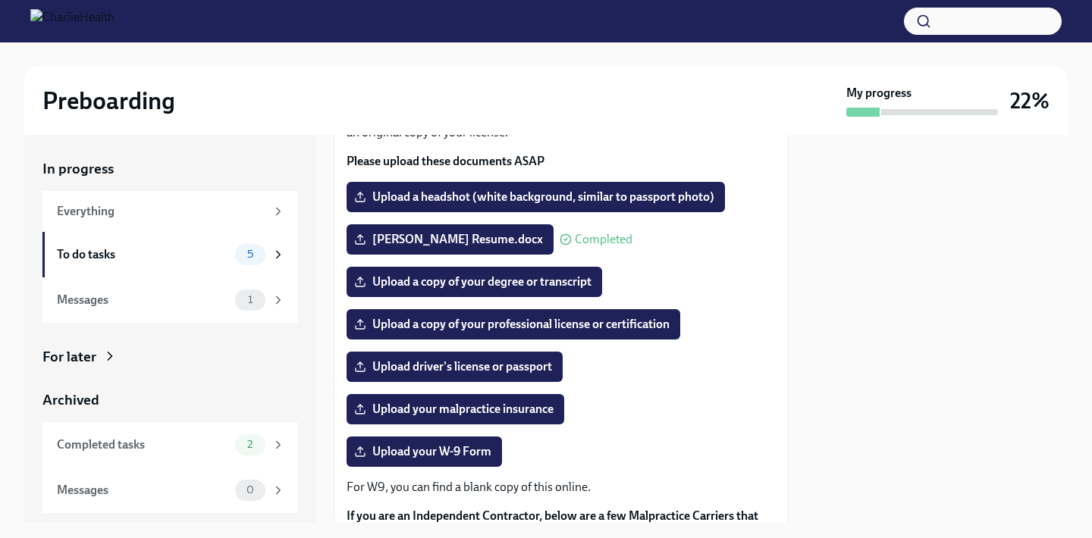
scroll to position [149, 0]
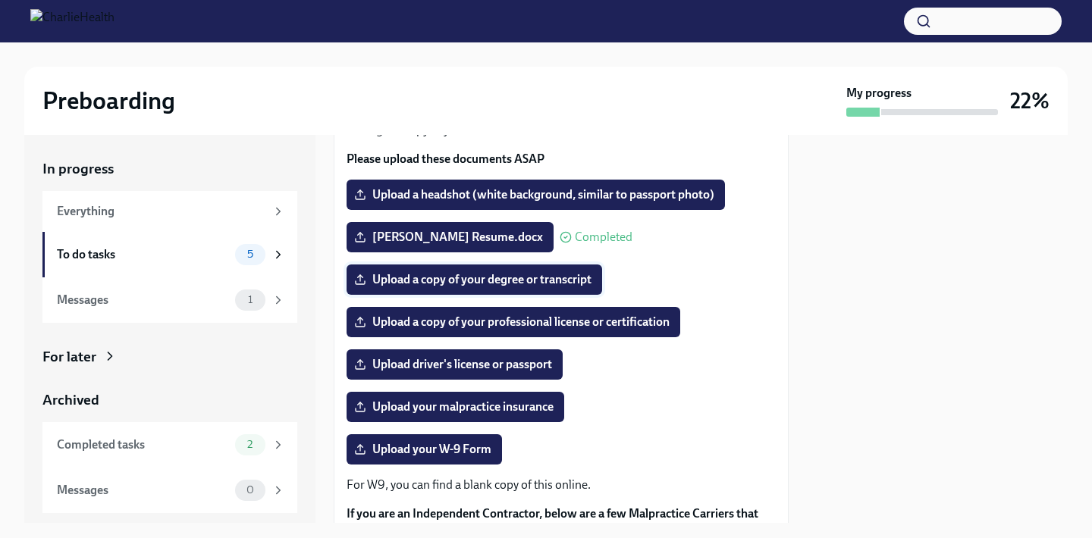
click at [522, 279] on span "Upload a copy of your degree or transcript" at bounding box center [474, 279] width 234 height 15
click at [0, 0] on input "Upload a copy of your degree or transcript" at bounding box center [0, 0] width 0 height 0
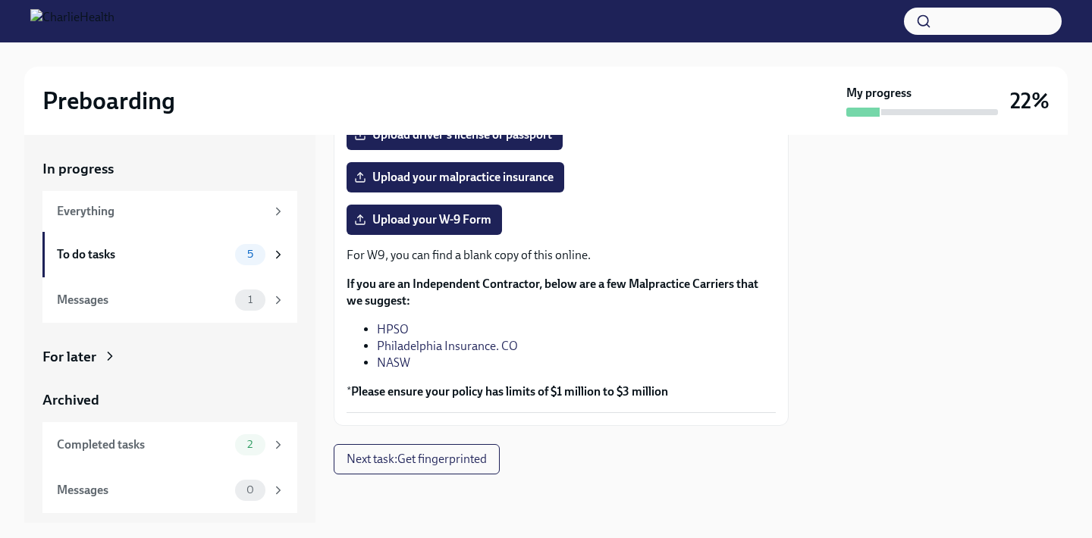
scroll to position [0, 0]
click at [478, 456] on span "Next task : Get fingerprinted" at bounding box center [416, 459] width 140 height 15
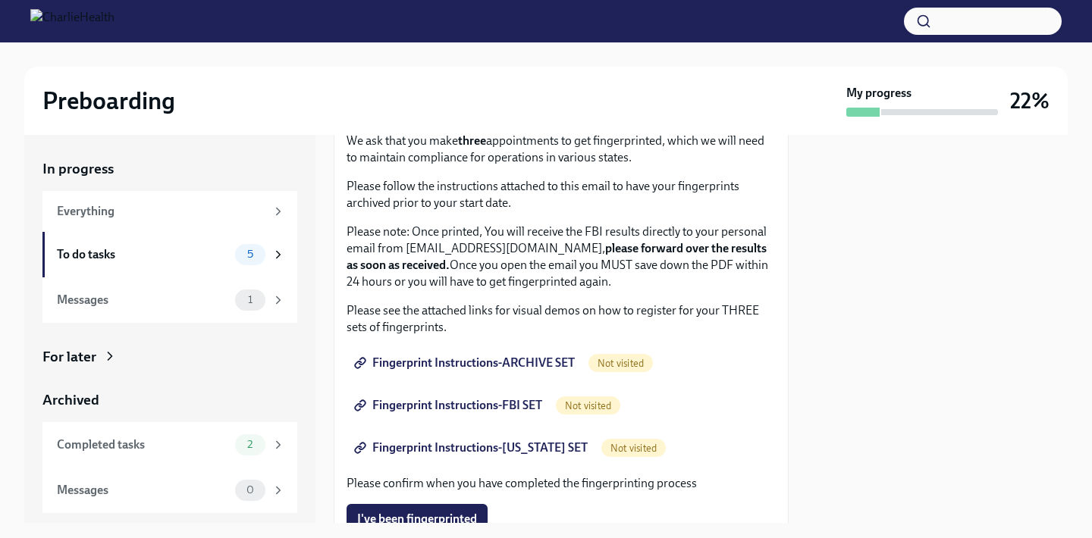
scroll to position [111, 0]
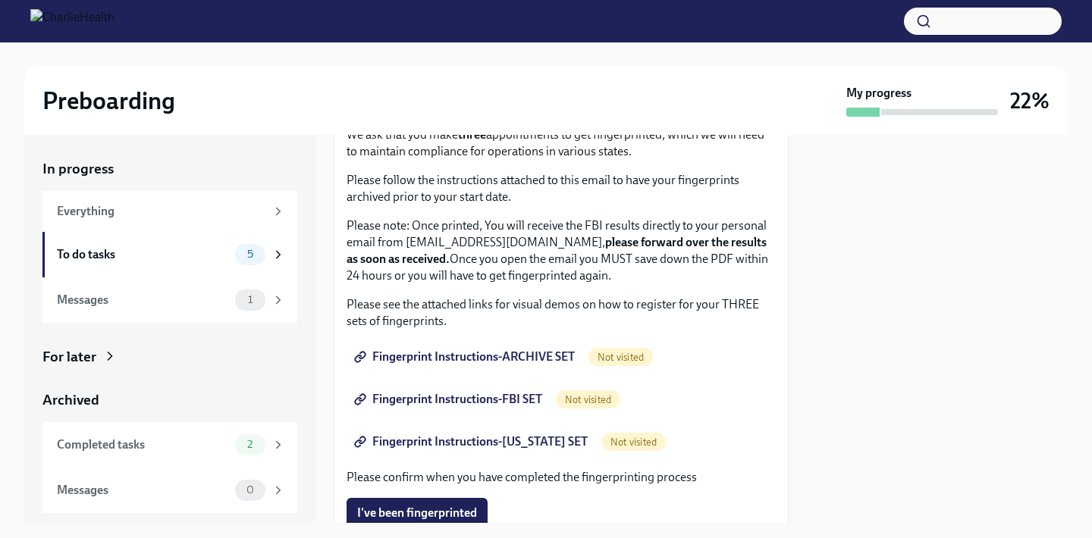
click at [473, 355] on span "Fingerprint Instructions-ARCHIVE SET" at bounding box center [466, 357] width 218 height 15
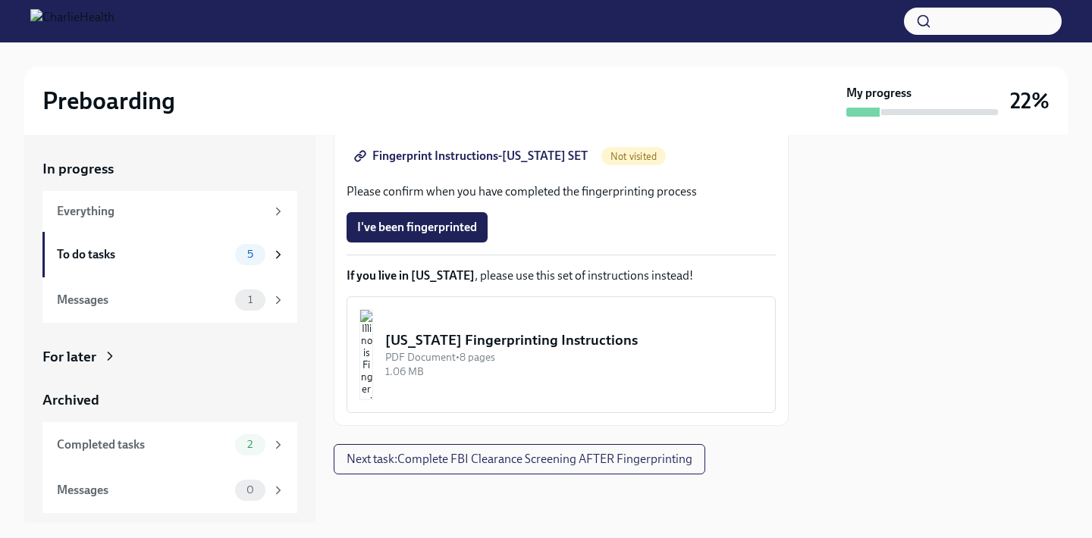
scroll to position [397, 0]
